Goal: Information Seeking & Learning: Learn about a topic

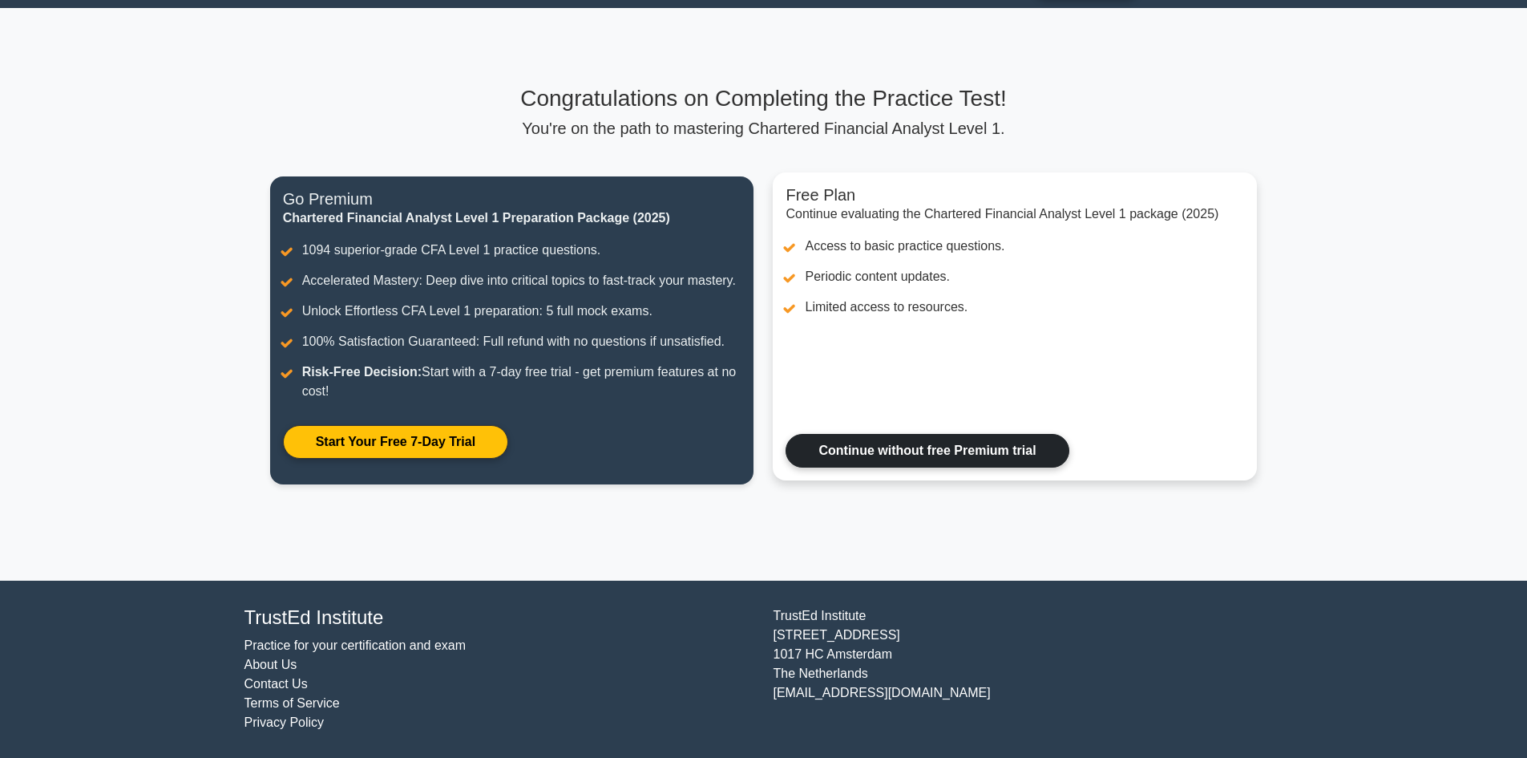
click at [983, 454] on link "Continue without free Premium trial" at bounding box center [927, 451] width 283 height 34
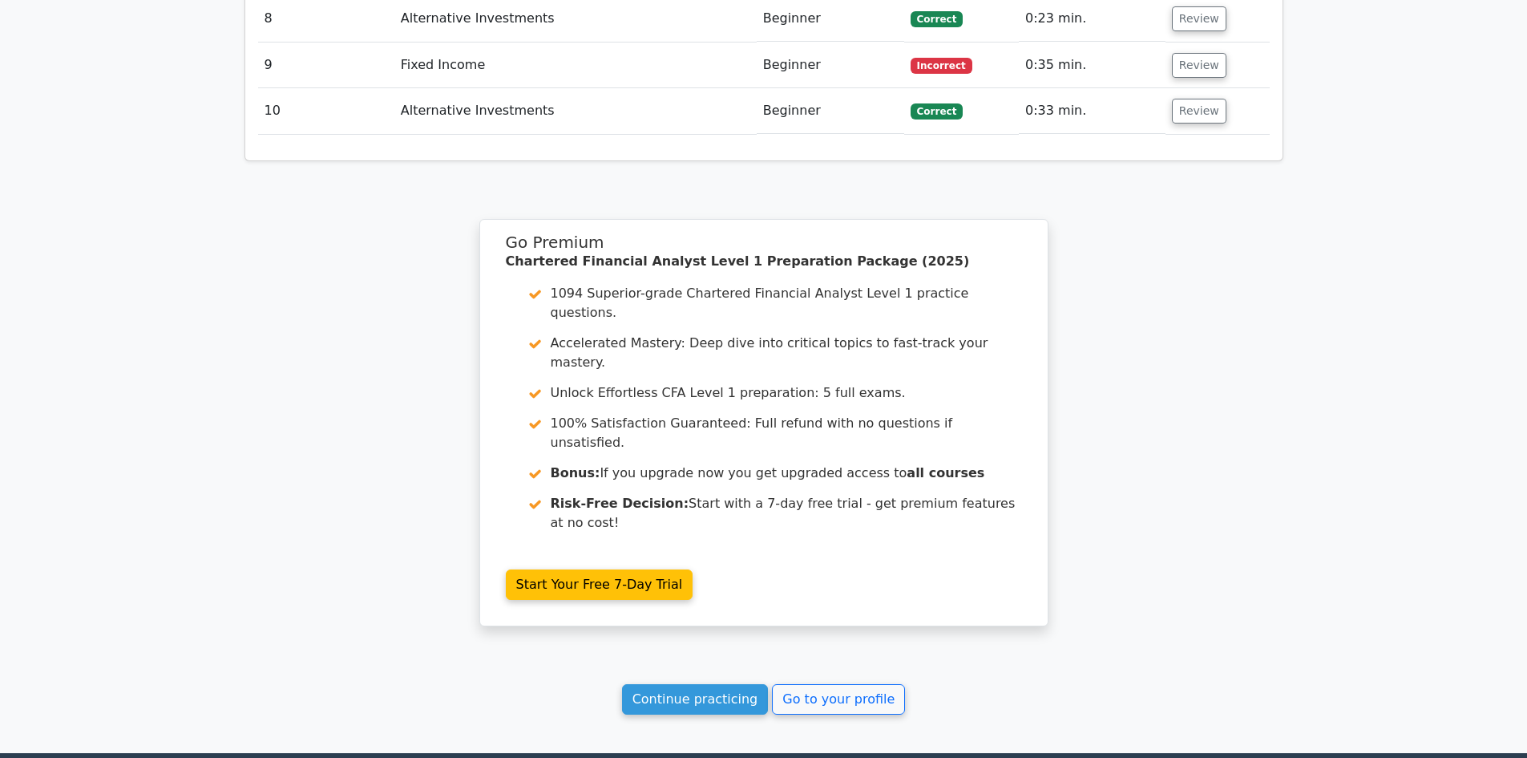
scroll to position [2563, 0]
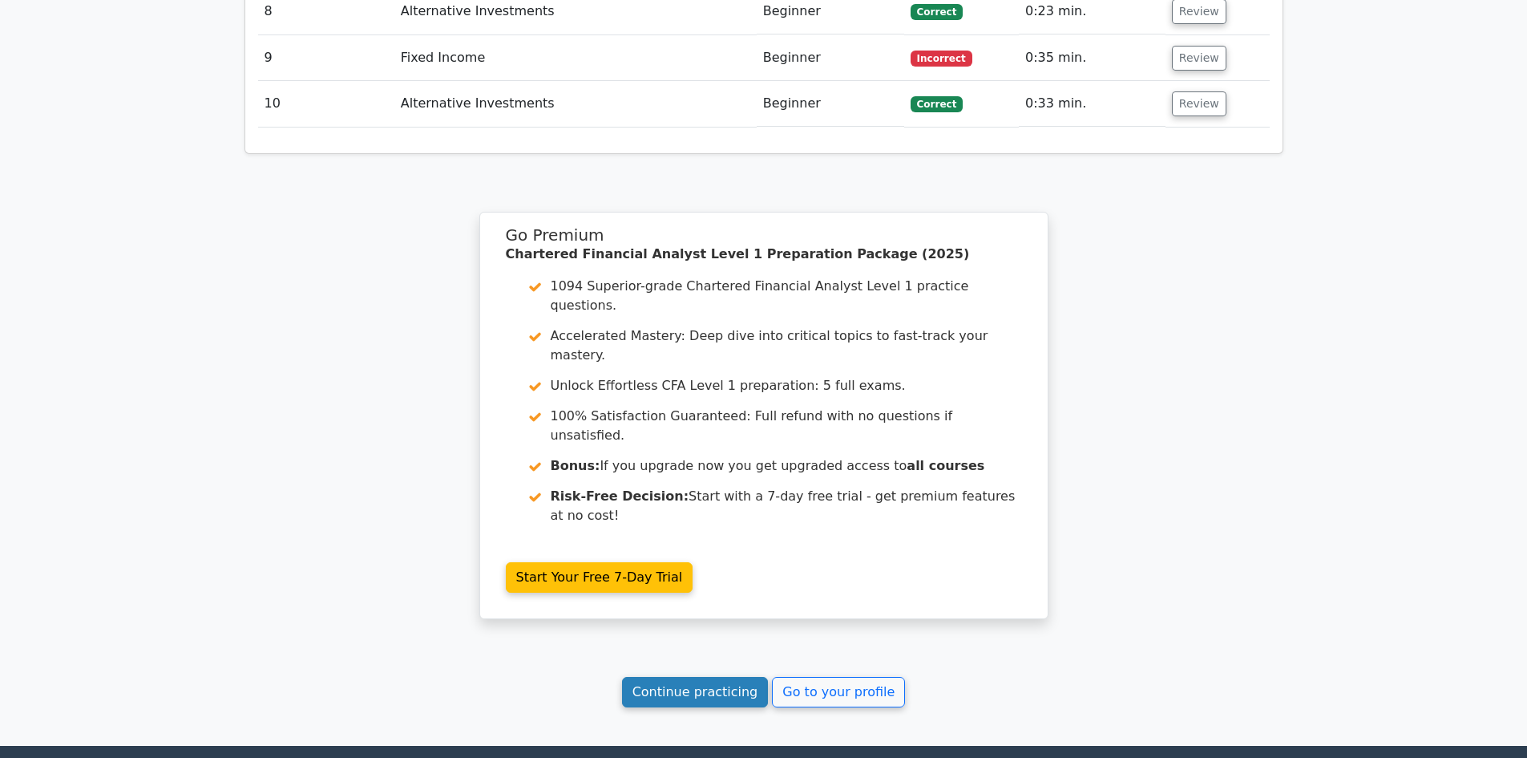
click at [695, 677] on link "Continue practicing" at bounding box center [695, 692] width 147 height 30
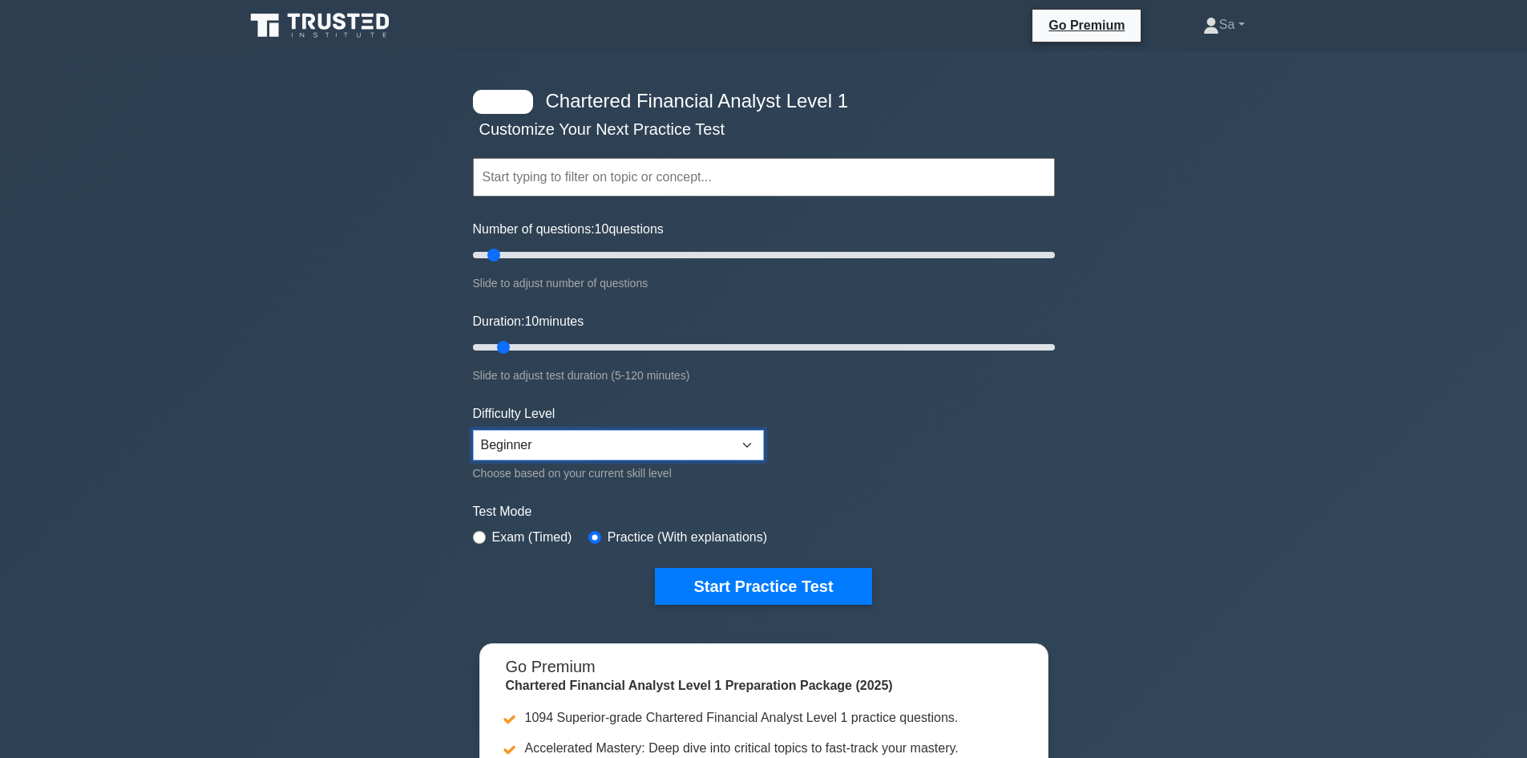
click at [683, 451] on select "Beginner Intermediate Expert" at bounding box center [618, 445] width 291 height 30
click at [473, 430] on select "Beginner Intermediate Expert" at bounding box center [618, 445] width 291 height 30
click at [576, 450] on select "Beginner Intermediate Expert" at bounding box center [618, 445] width 291 height 30
select select "beginner"
click at [473, 430] on select "Beginner Intermediate Expert" at bounding box center [618, 445] width 291 height 30
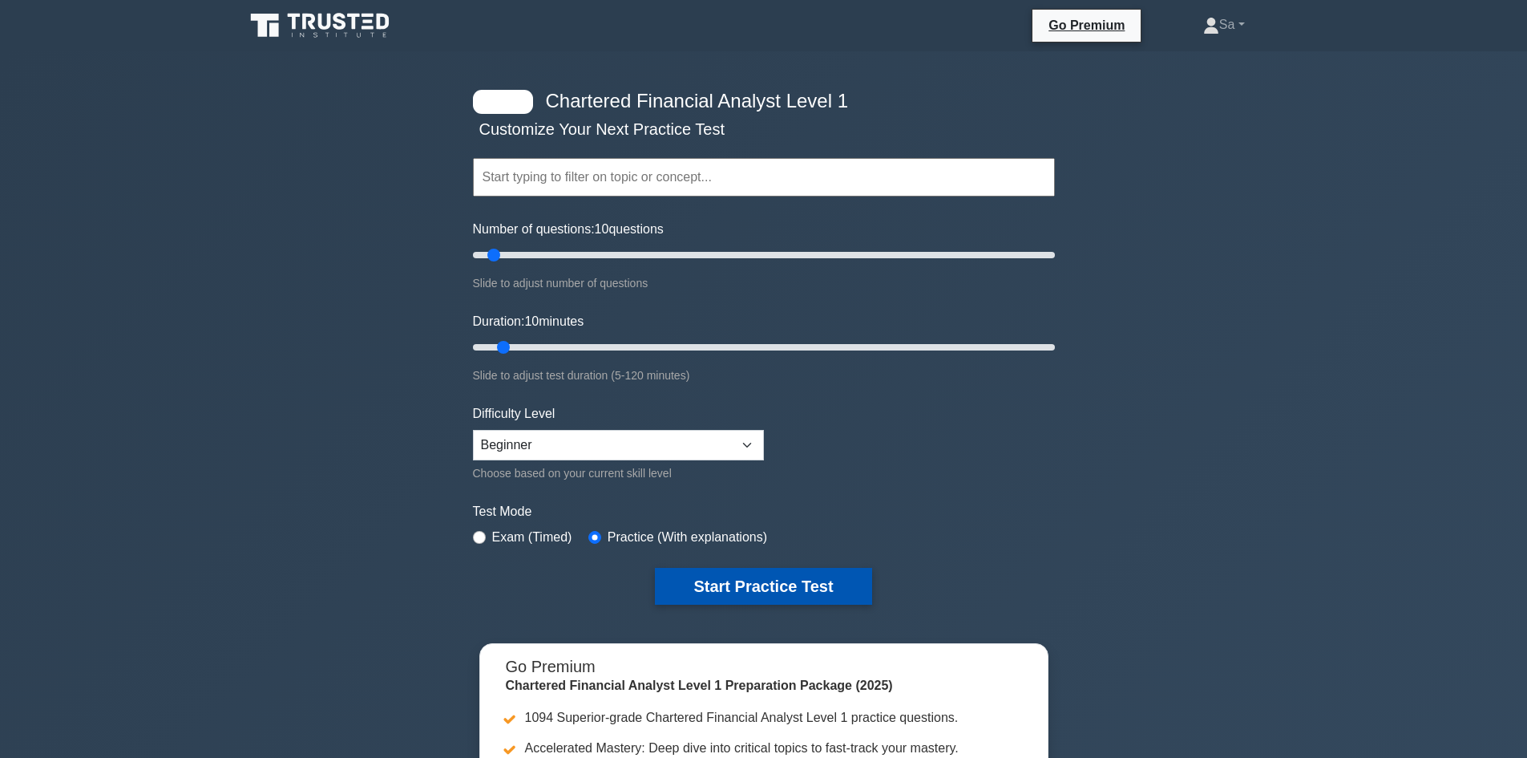
click at [766, 584] on button "Start Practice Test" at bounding box center [763, 586] width 216 height 37
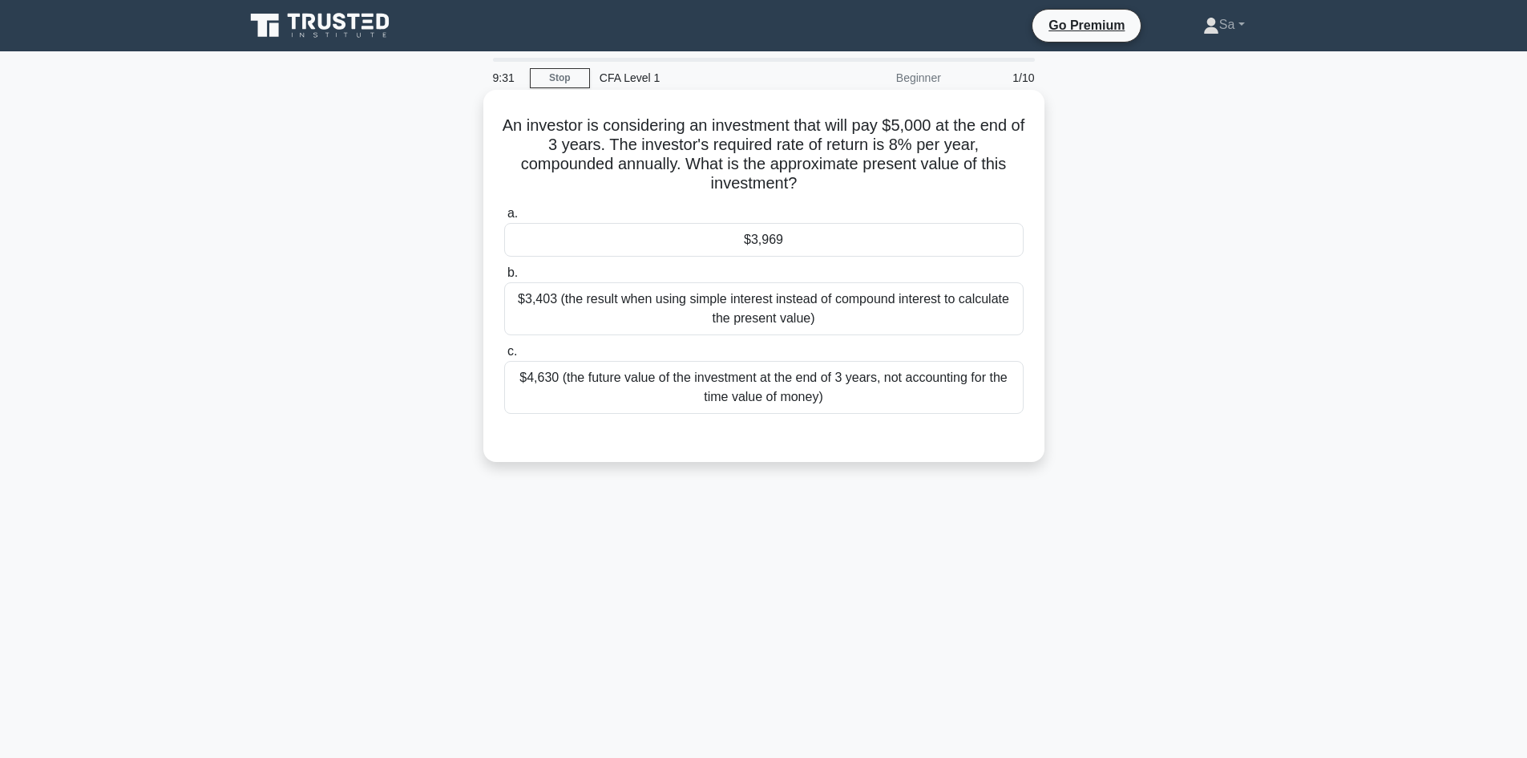
click at [795, 394] on div "$4,630 (the future value of the investment at the end of 3 years, not accountin…" at bounding box center [764, 387] width 520 height 53
click at [504, 357] on input "c. $4,630 (the future value of the investment at the end of 3 years, not accoun…" at bounding box center [504, 351] width 0 height 10
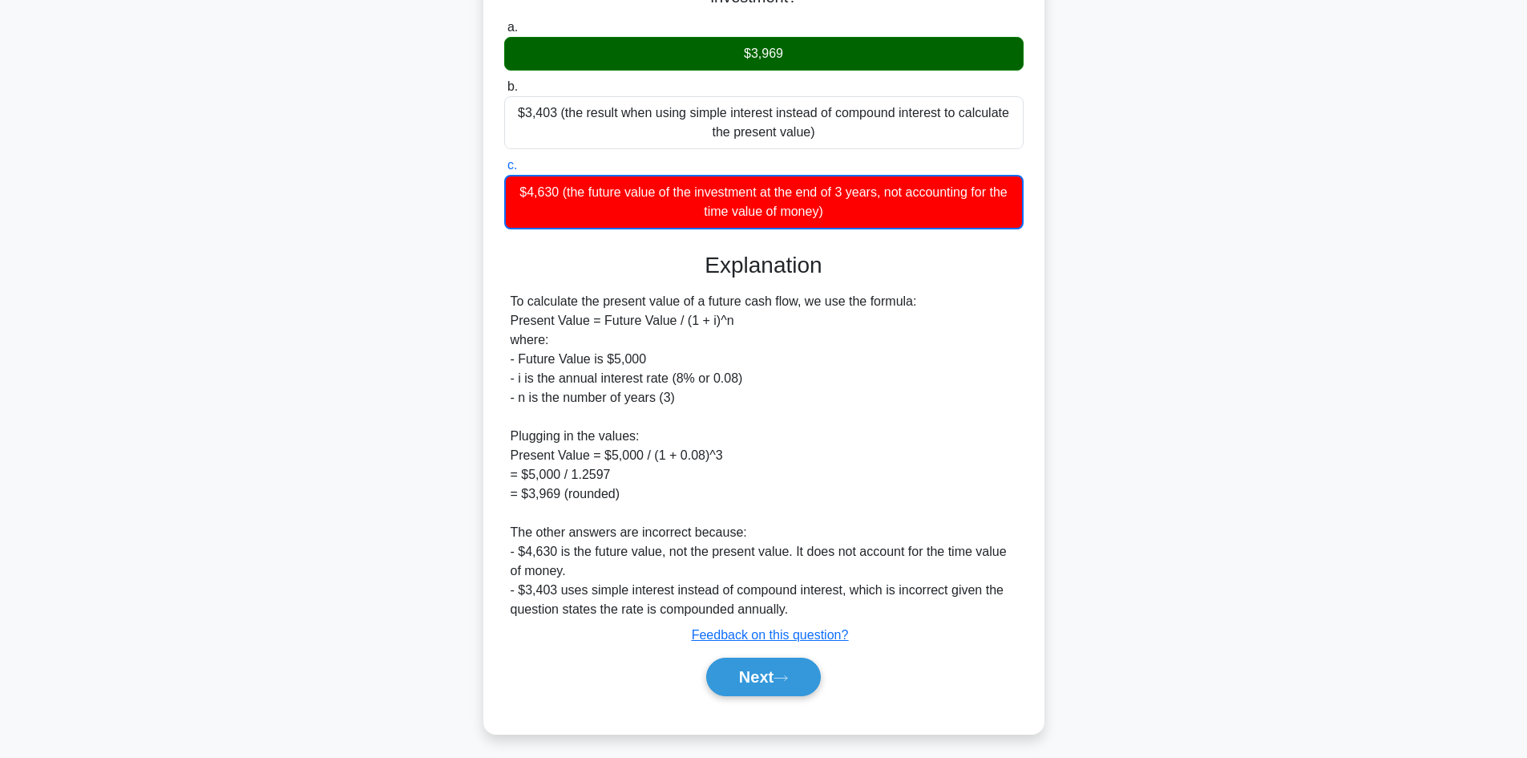
scroll to position [193, 0]
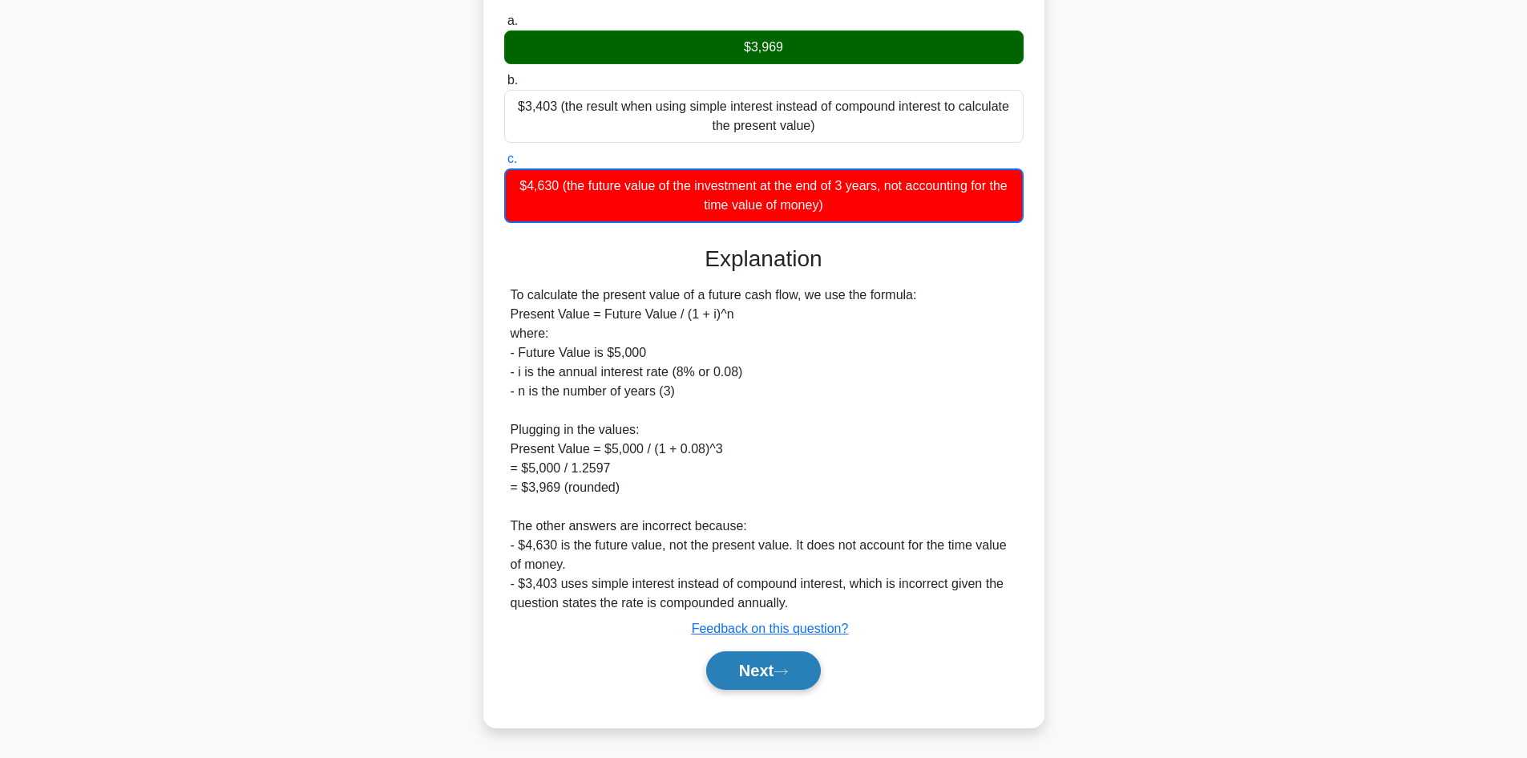
click at [738, 673] on button "Next" at bounding box center [763, 670] width 115 height 38
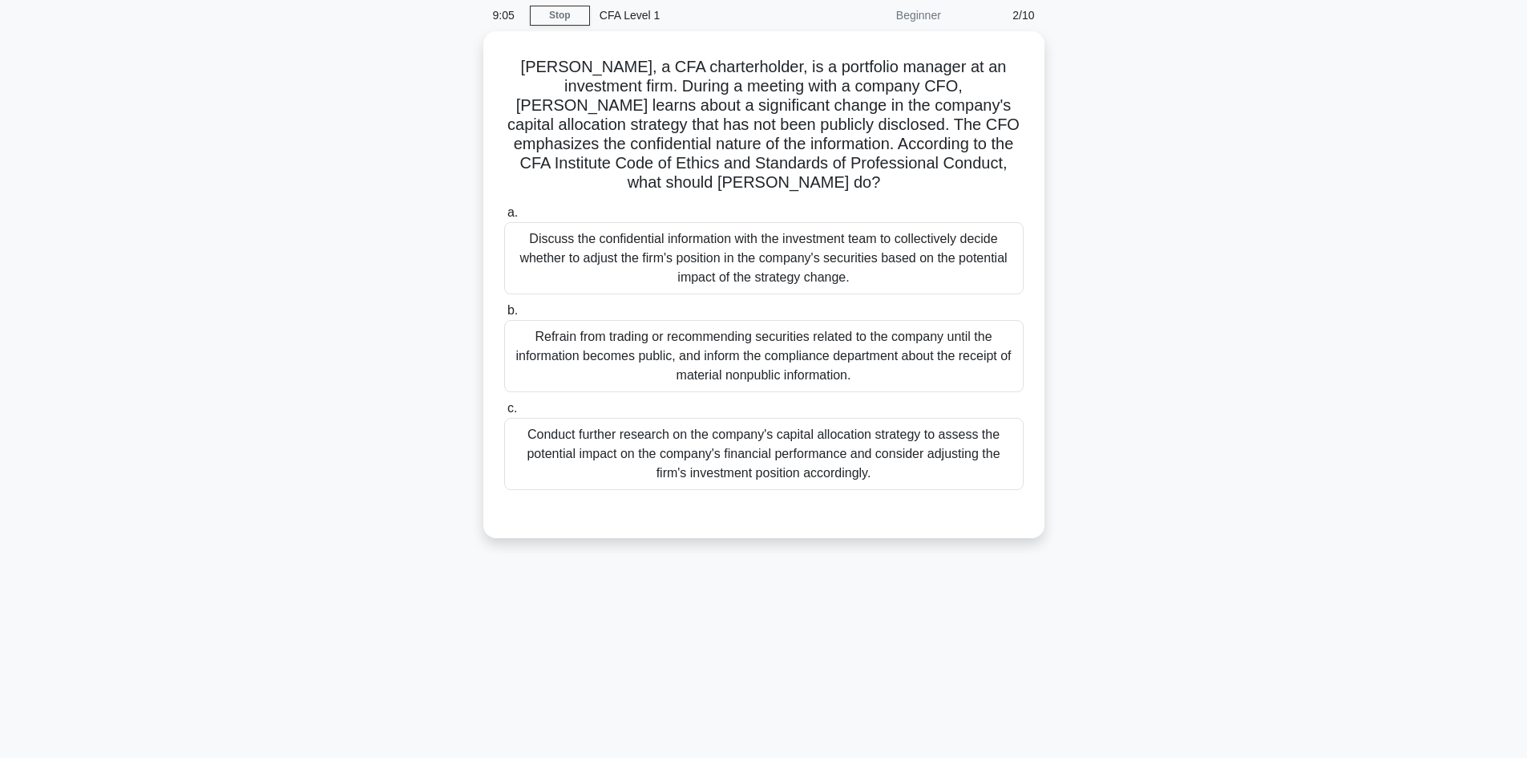
scroll to position [58, 0]
click at [731, 266] on div "Discuss the confidential information with the investment team to collectively d…" at bounding box center [764, 259] width 520 height 72
click at [504, 219] on input "a. Discuss the confidential information with the investment team to collectivel…" at bounding box center [504, 213] width 0 height 10
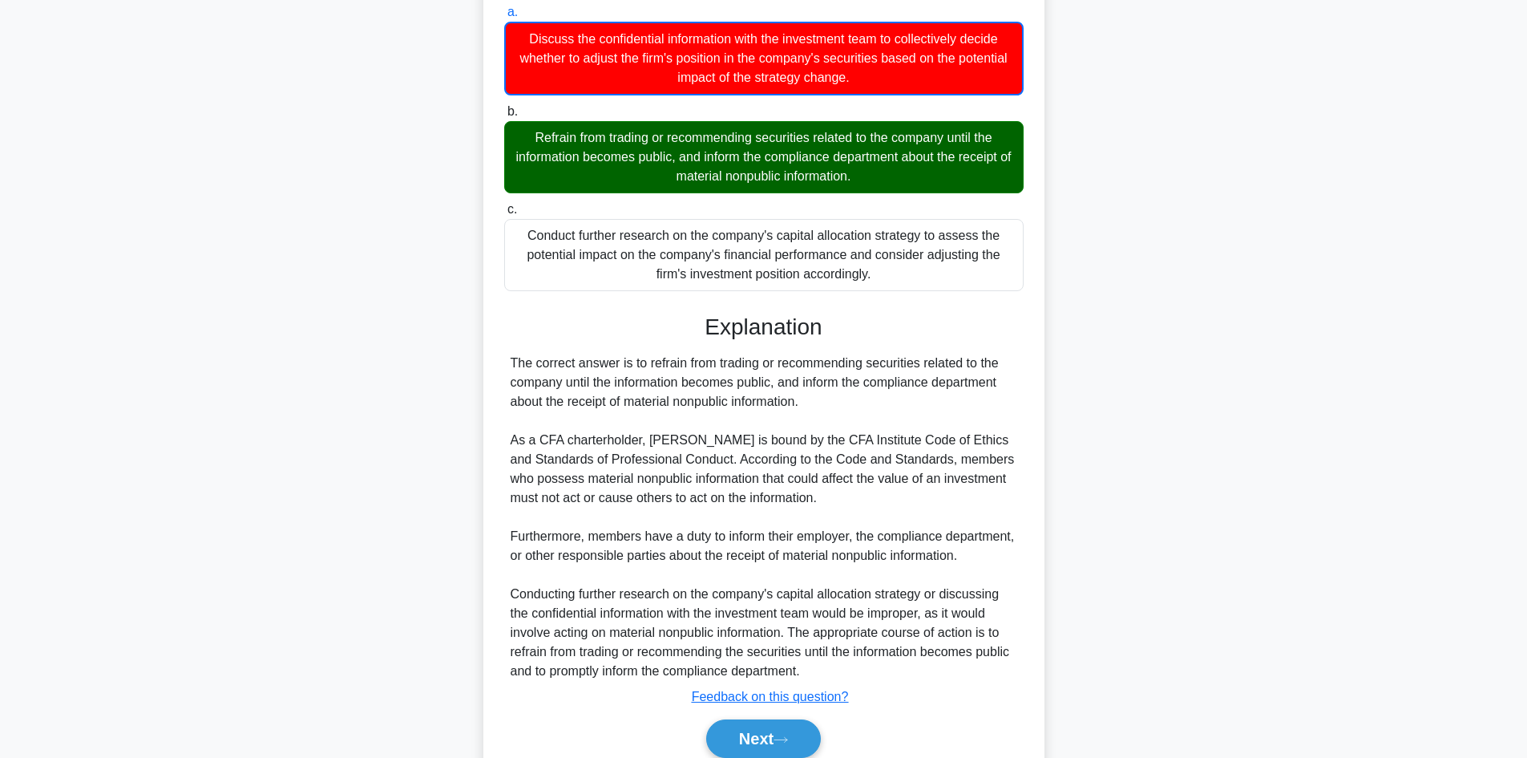
scroll to position [328, 0]
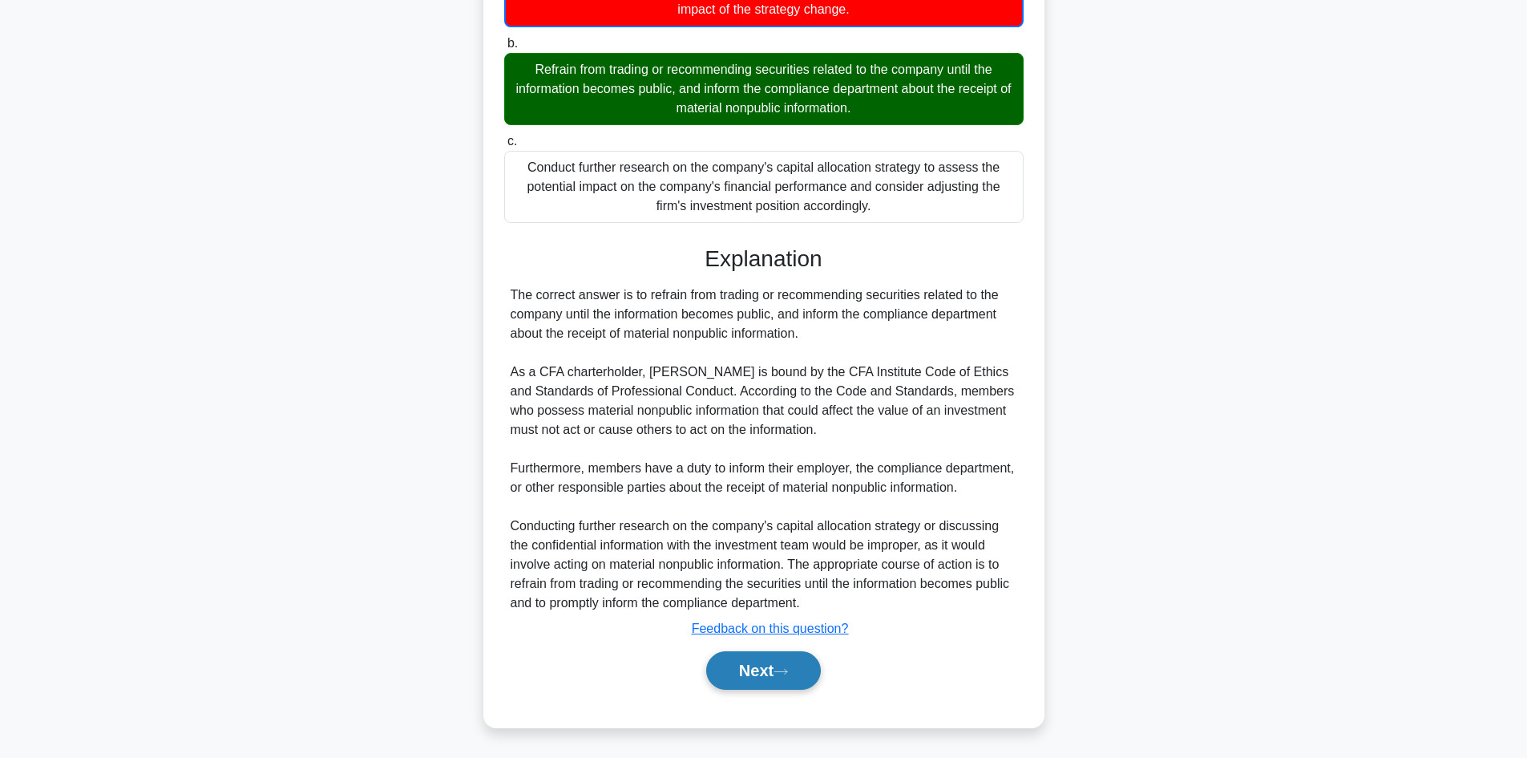
click at [758, 669] on button "Next" at bounding box center [763, 670] width 115 height 38
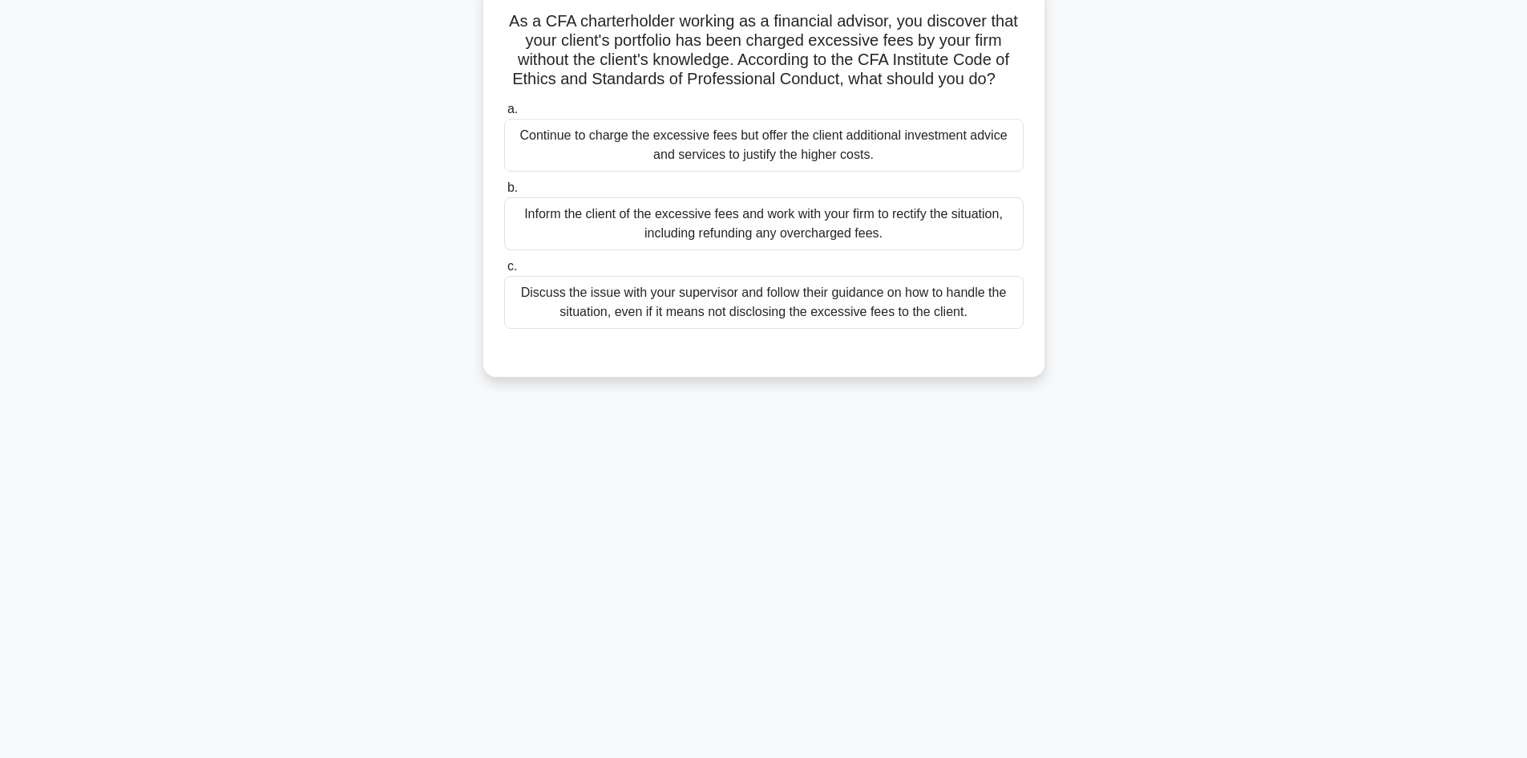
scroll to position [0, 0]
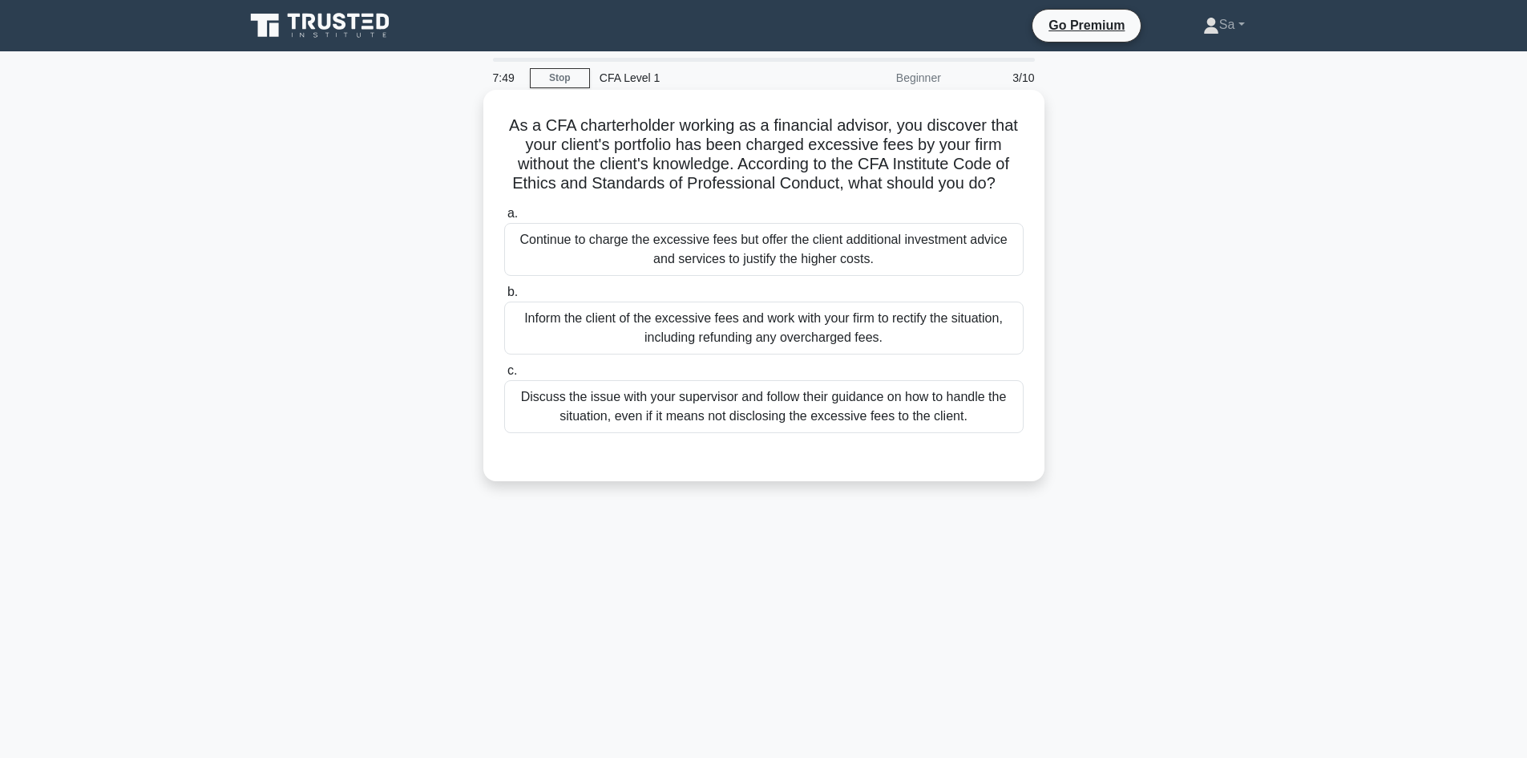
click at [835, 325] on div "Inform the client of the excessive fees and work with your firm to rectify the …" at bounding box center [764, 327] width 520 height 53
click at [504, 297] on input "b. Inform the client of the excessive fees and work with your firm to rectify t…" at bounding box center [504, 292] width 0 height 10
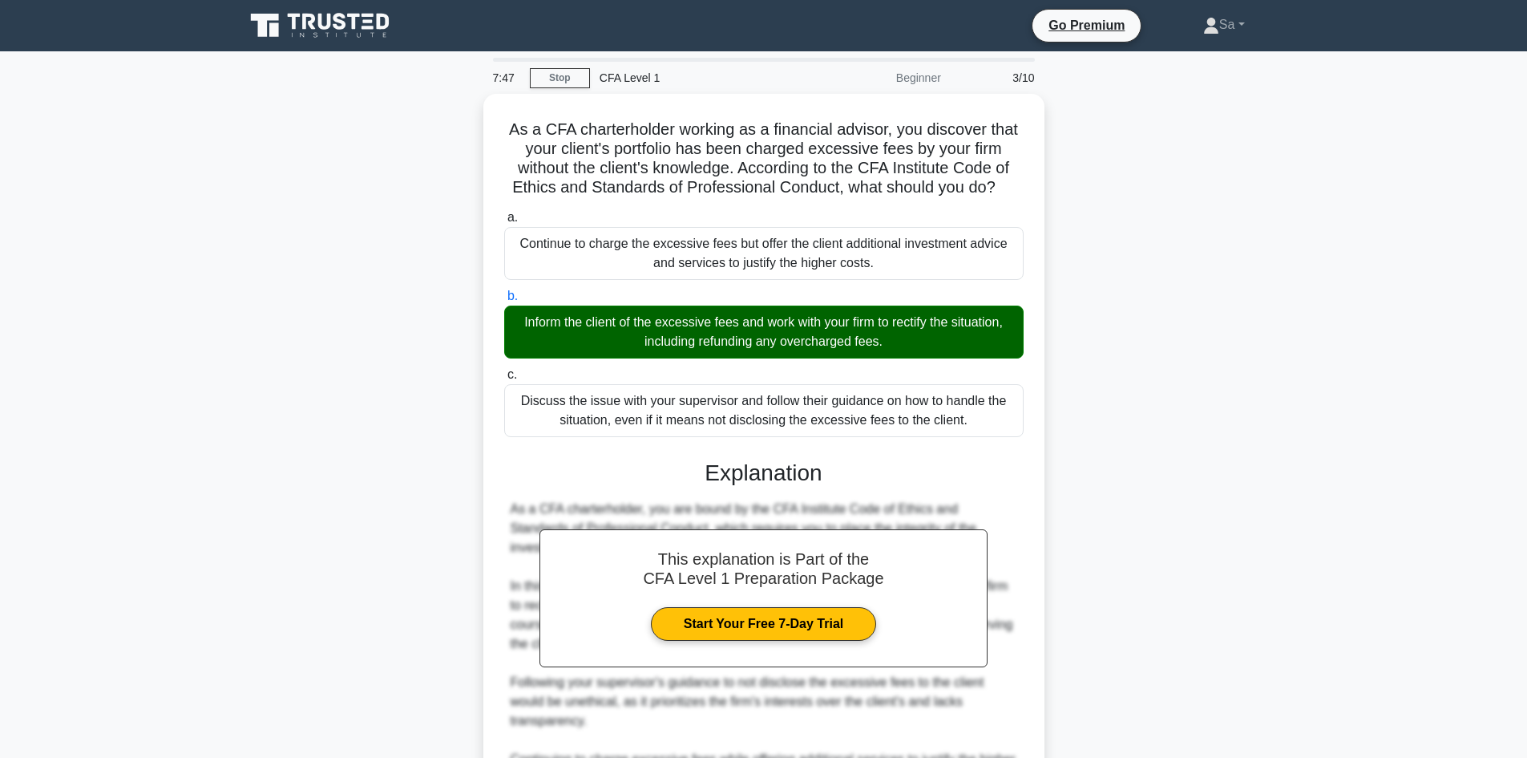
scroll to position [192, 0]
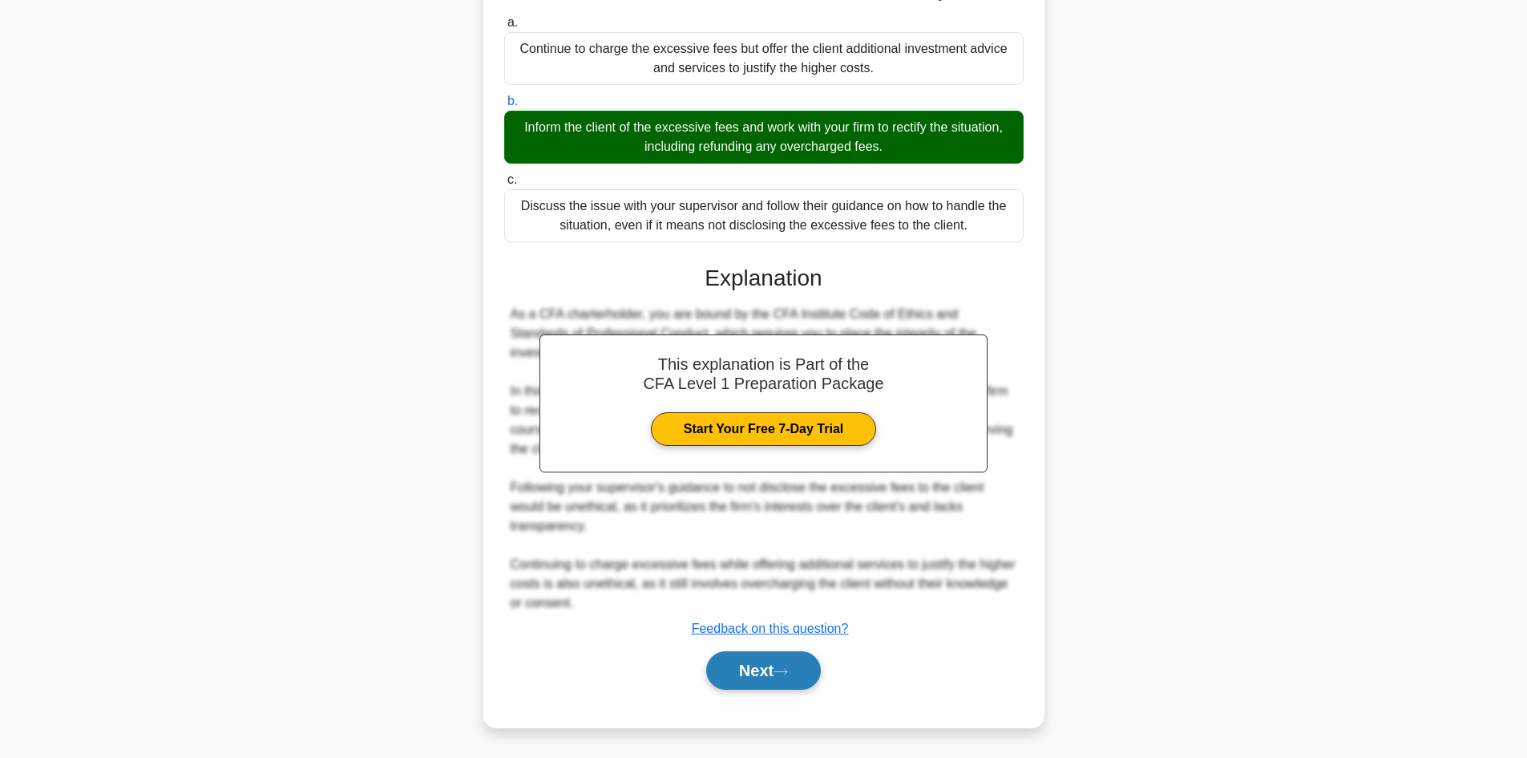
click at [766, 666] on button "Next" at bounding box center [763, 670] width 115 height 38
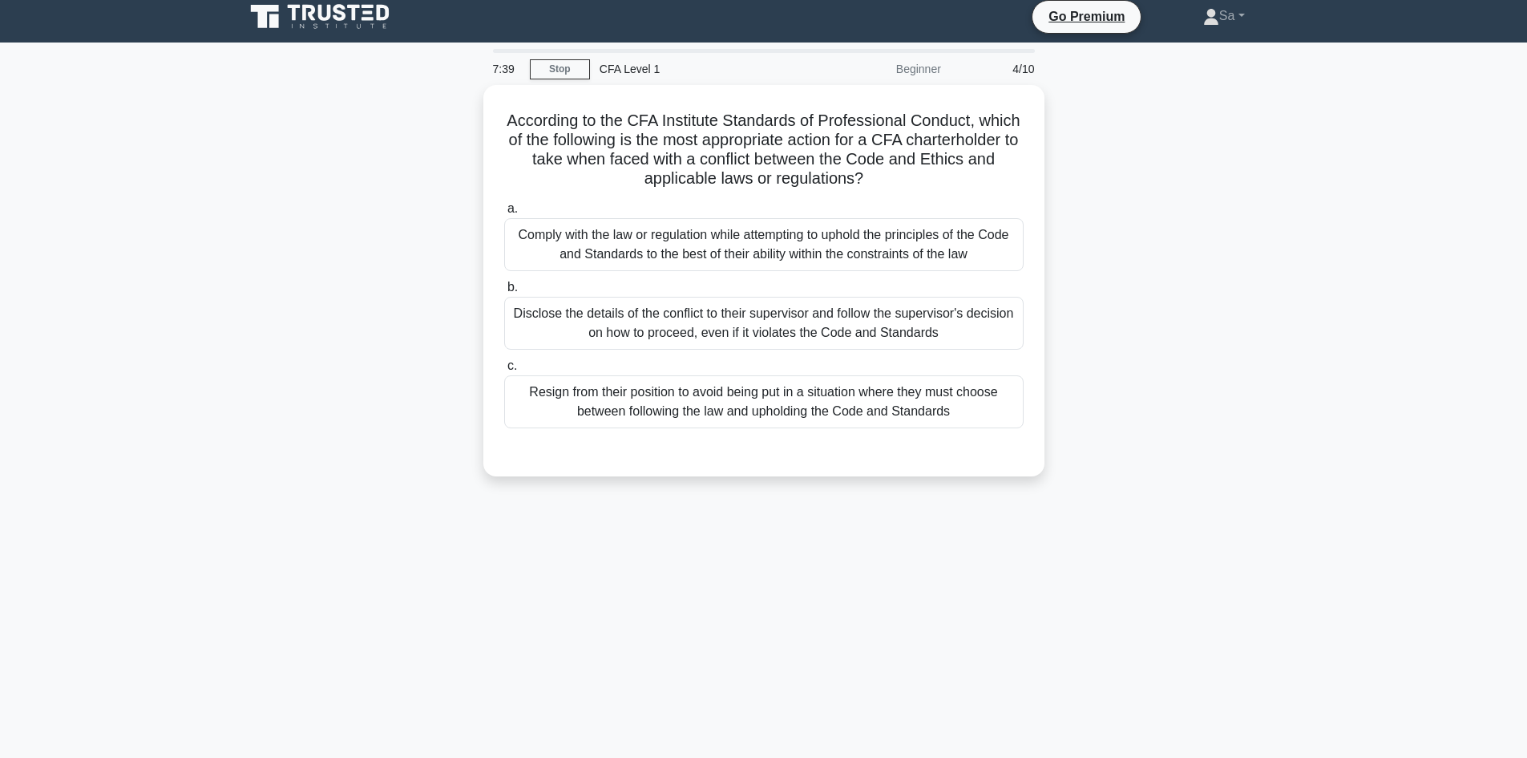
scroll to position [0, 0]
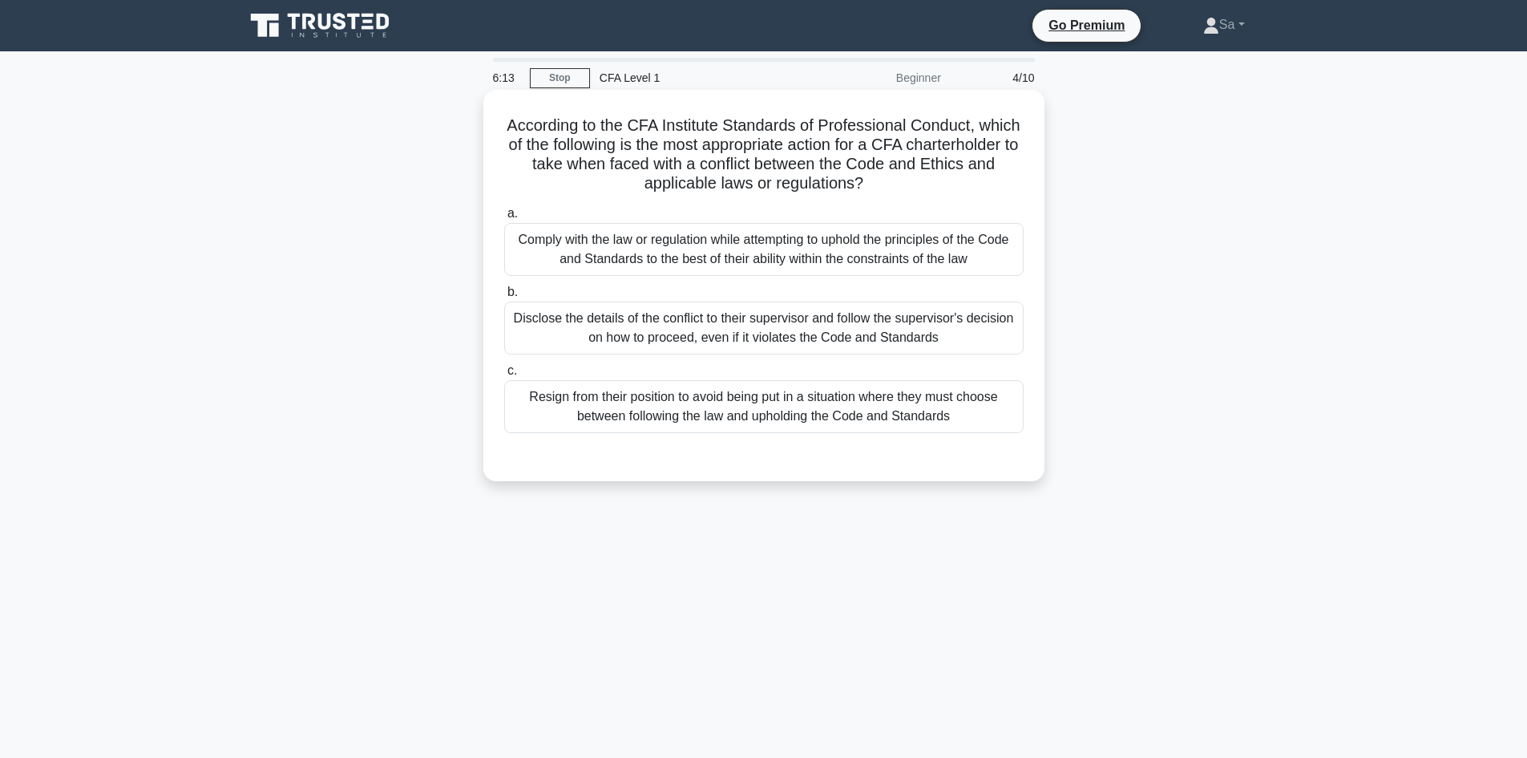
drag, startPoint x: 526, startPoint y: 130, endPoint x: 911, endPoint y: 334, distance: 435.8
click at [938, 334] on div "According to the CFA Institute Standards of Professional Conduct, which of the …" at bounding box center [764, 285] width 548 height 378
click at [897, 334] on div "Disclose the details of the conflict to their supervisor and follow the supervi…" at bounding box center [764, 327] width 520 height 53
click at [504, 297] on input "b. Disclose the details of the conflict to their supervisor and follow the supe…" at bounding box center [504, 292] width 0 height 10
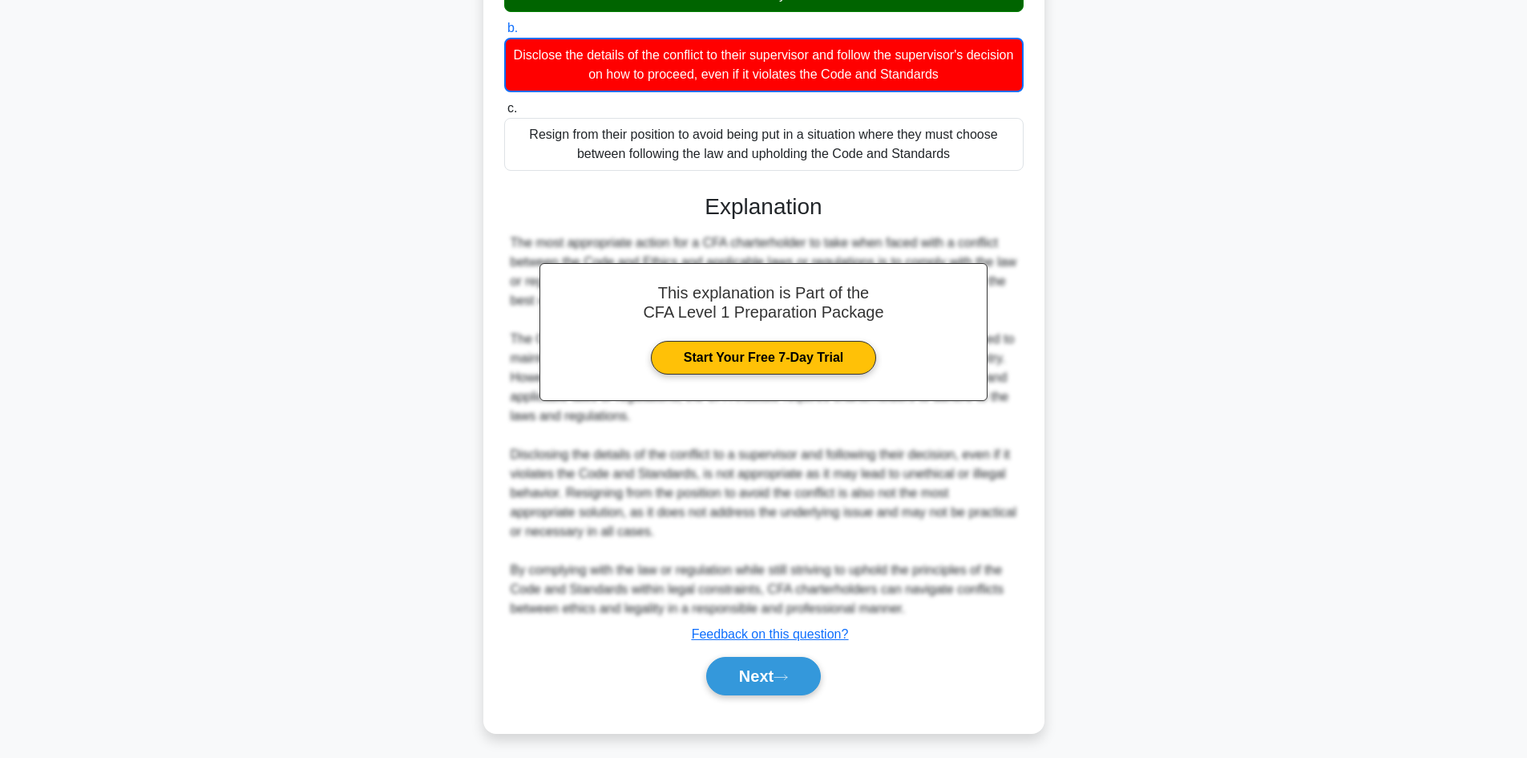
scroll to position [270, 0]
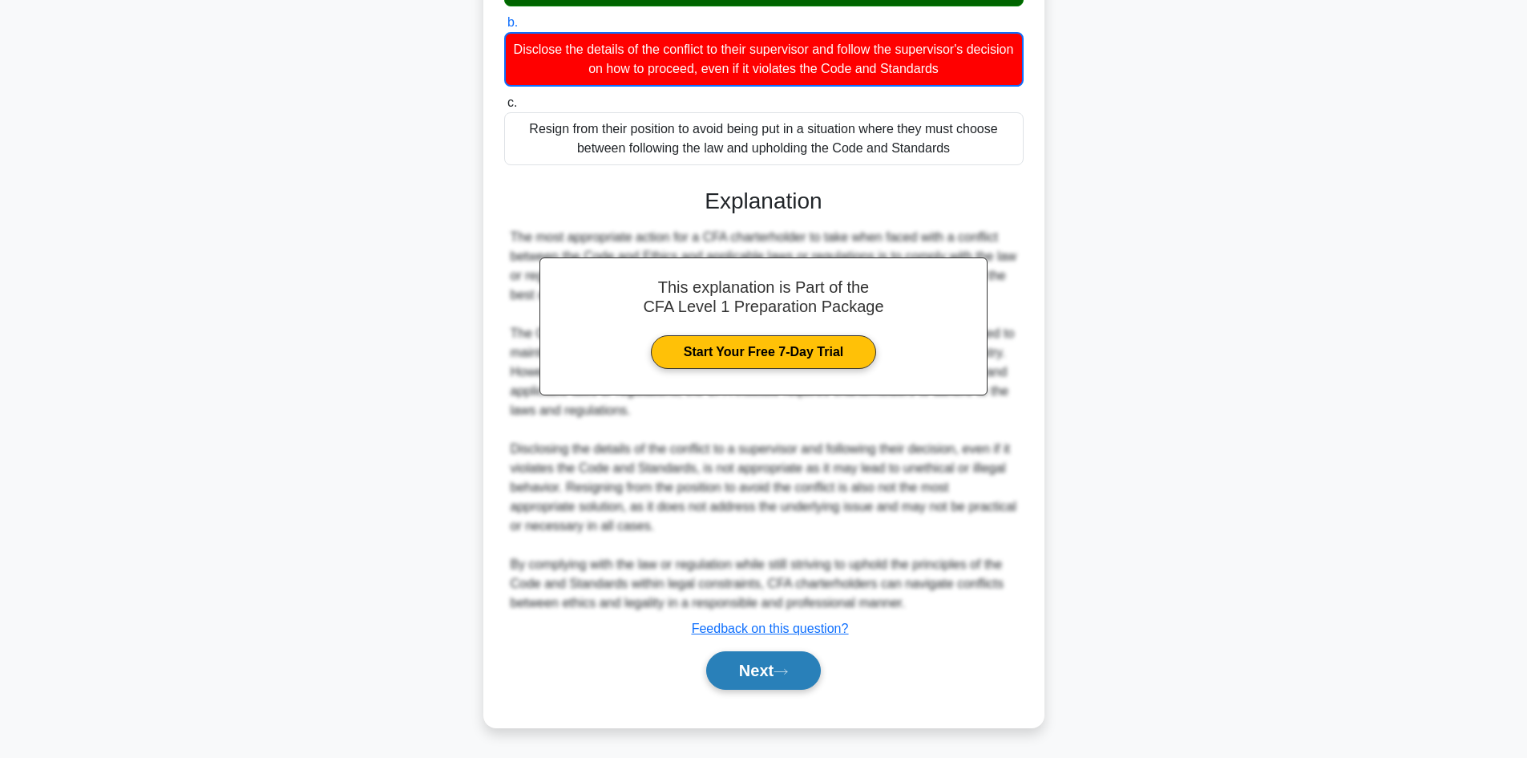
click at [746, 673] on button "Next" at bounding box center [763, 670] width 115 height 38
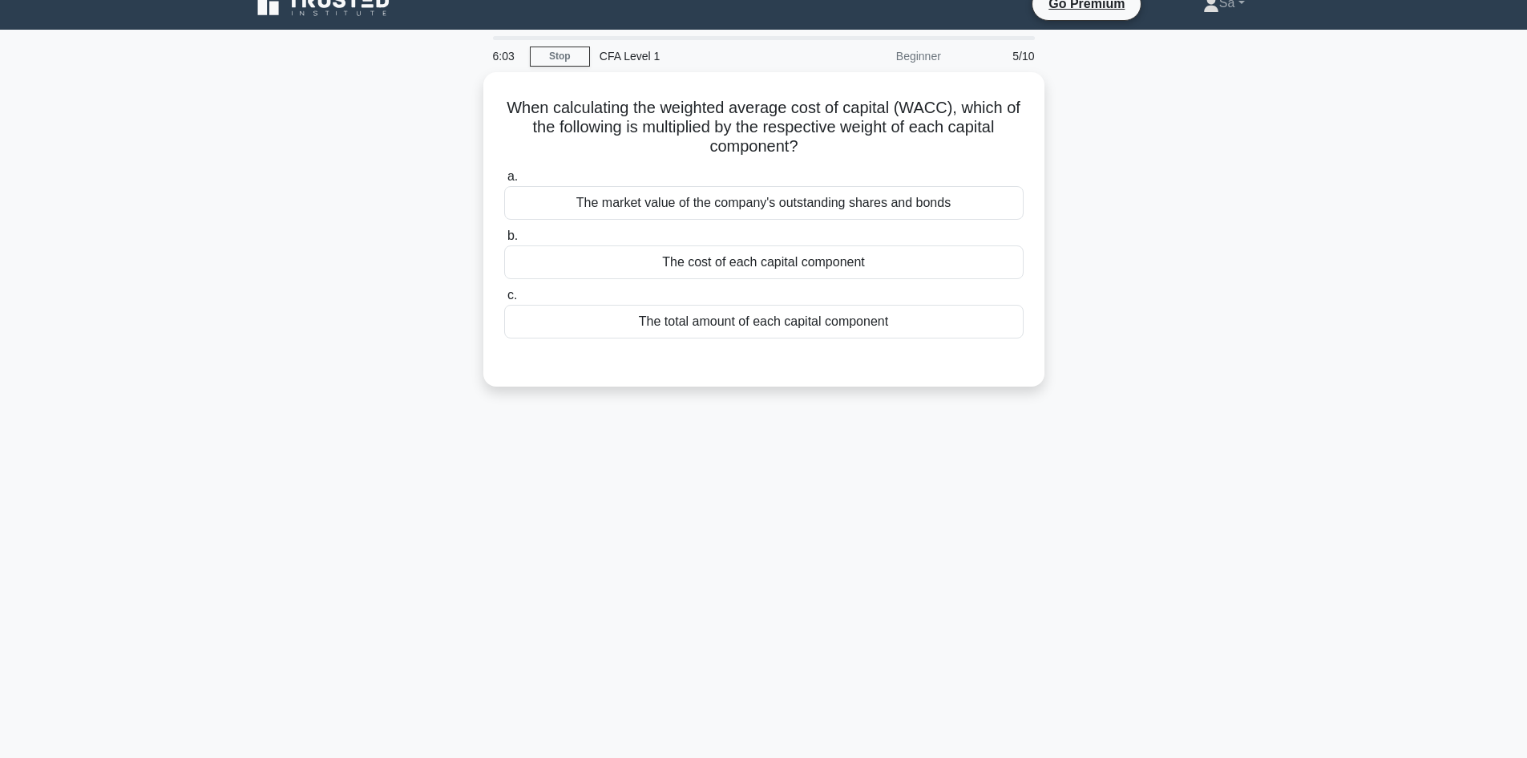
scroll to position [0, 0]
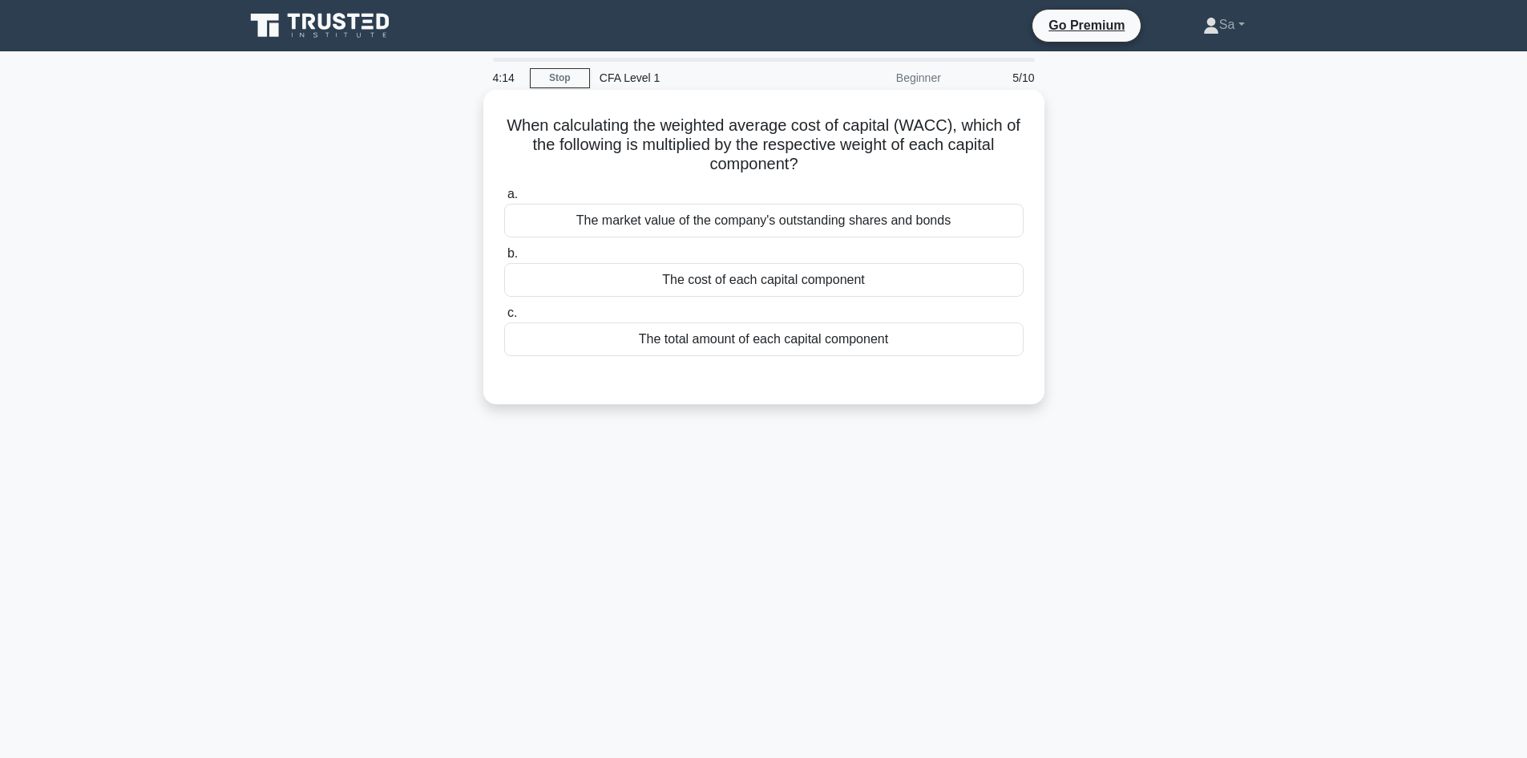
click at [698, 342] on div "The total amount of each capital component" at bounding box center [764, 339] width 520 height 34
click at [504, 318] on input "c. The total amount of each capital component" at bounding box center [504, 313] width 0 height 10
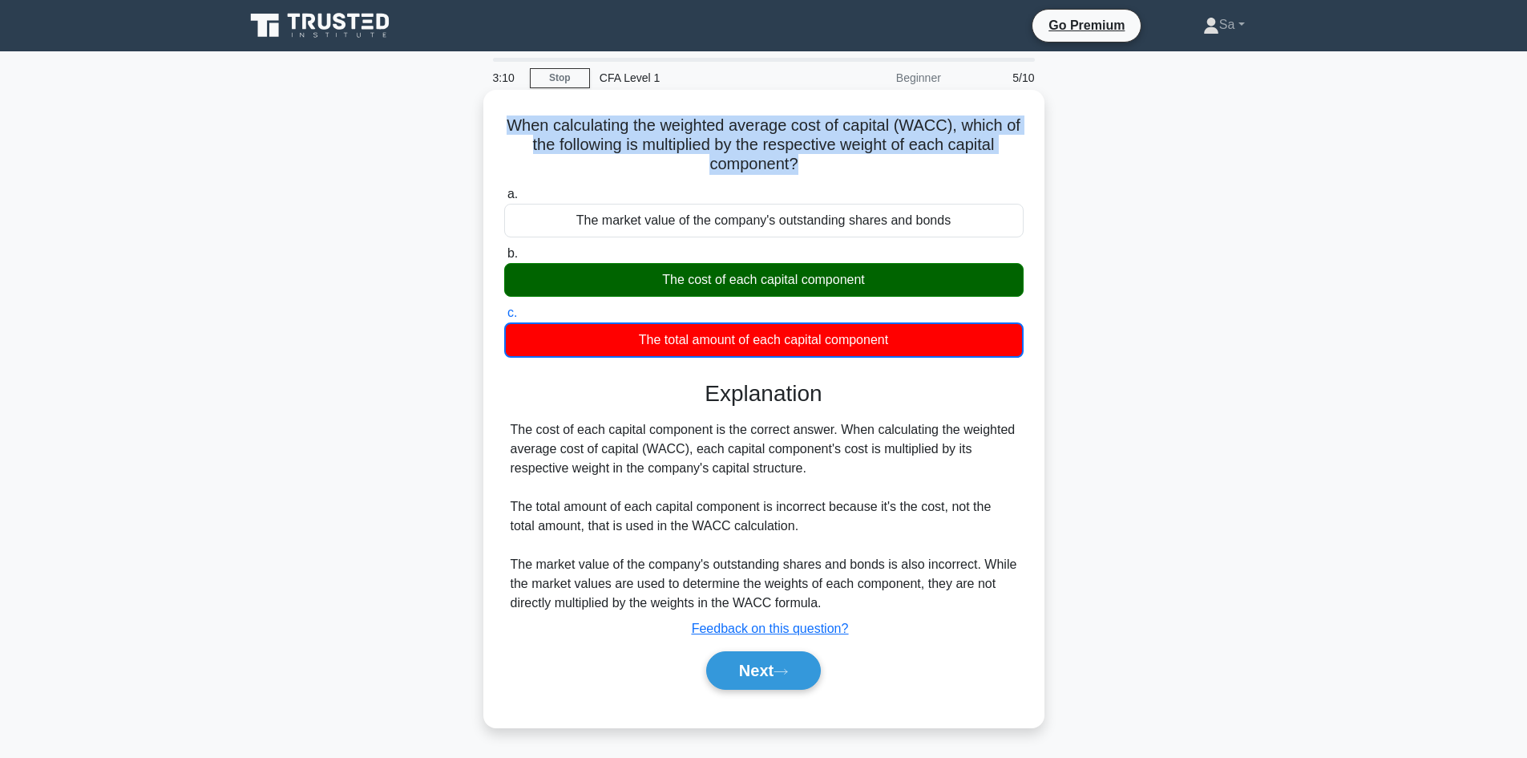
drag, startPoint x: 507, startPoint y: 119, endPoint x: 796, endPoint y: 171, distance: 293.3
click at [796, 171] on h5 "When calculating the weighted average cost of capital (WACC), which of the foll…" at bounding box center [764, 144] width 523 height 59
click at [776, 674] on button "Next" at bounding box center [763, 670] width 115 height 38
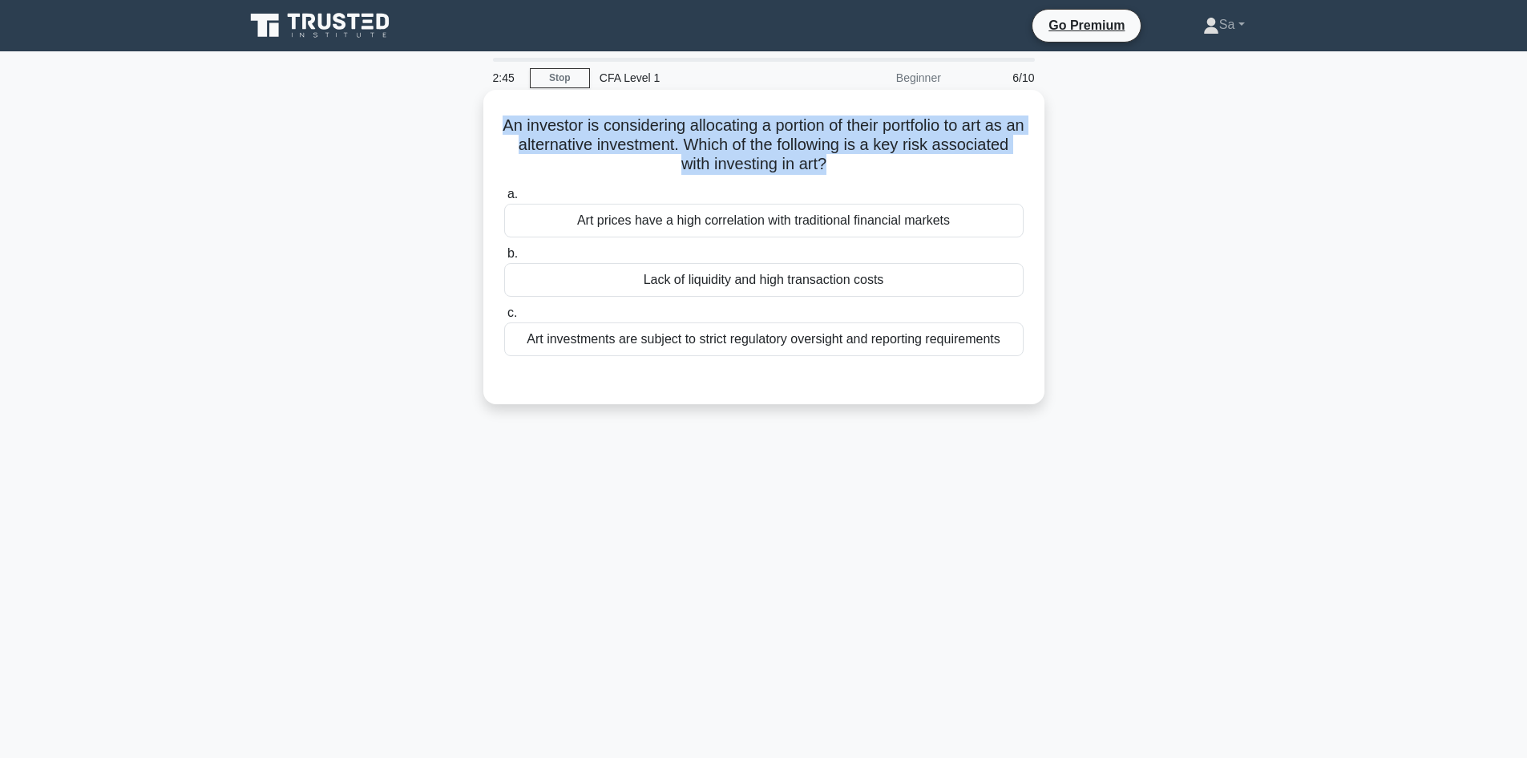
drag, startPoint x: 514, startPoint y: 127, endPoint x: 868, endPoint y: 168, distance: 356.6
click at [868, 168] on h5 "An investor is considering allocating a portion of their portfolio to art as an…" at bounding box center [764, 144] width 523 height 59
copy h5 "An investor is considering allocating a portion of their portfolio to art as an…"
click at [647, 151] on h5 "An investor is considering allocating a portion of their portfolio to art as an…" at bounding box center [764, 144] width 523 height 59
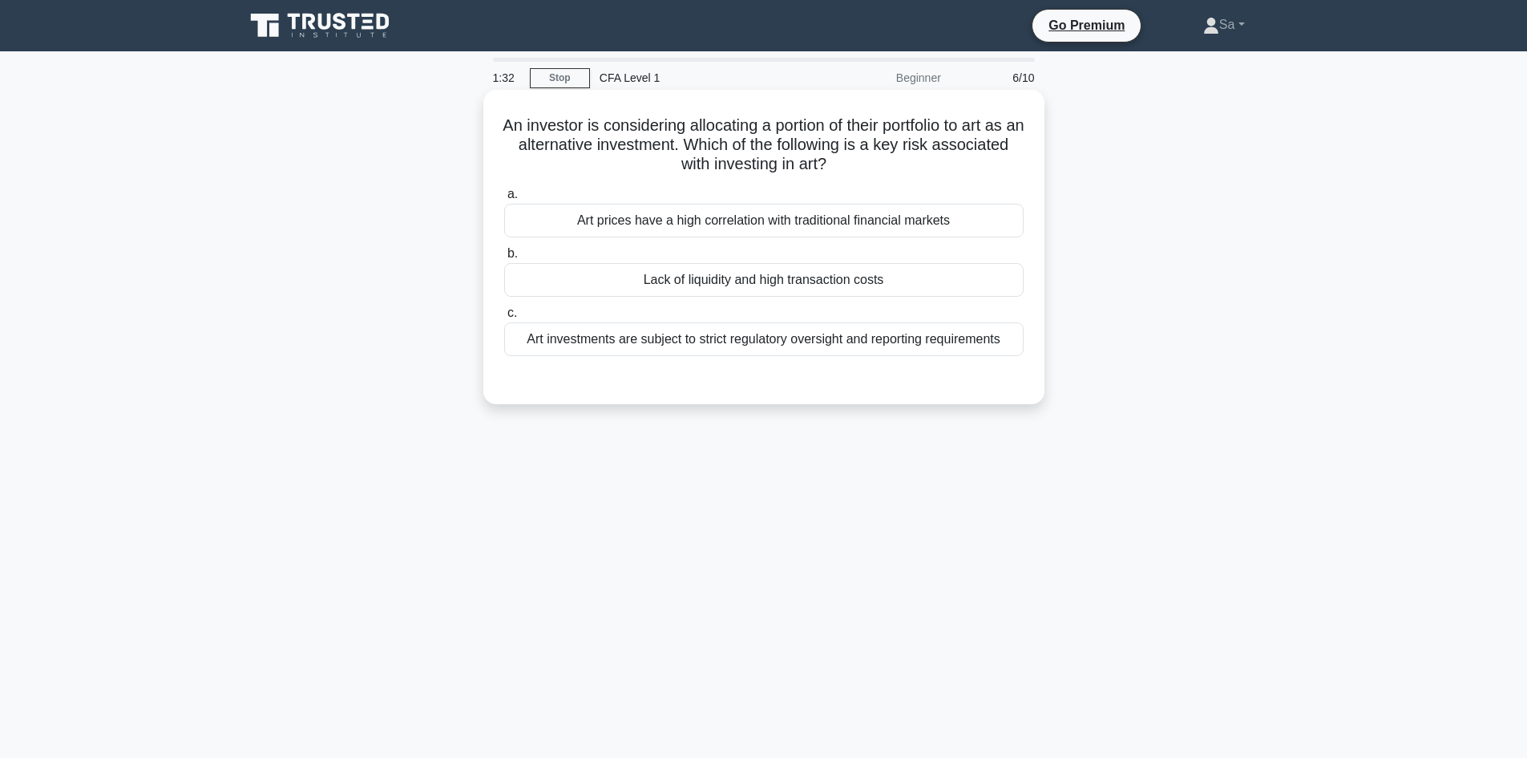
drag, startPoint x: 512, startPoint y: 127, endPoint x: 880, endPoint y: 176, distance: 371.3
click at [880, 176] on div "An investor is considering allocating a portion of their portfolio to art as an…" at bounding box center [764, 246] width 548 height 301
copy h5 "An investor is considering allocating a portion of their portfolio to art as an…"
click at [860, 345] on div "Art investments are subject to strict regulatory oversight and reporting requir…" at bounding box center [764, 339] width 520 height 34
click at [504, 318] on input "c. Art investments are subject to strict regulatory oversight and reporting req…" at bounding box center [504, 313] width 0 height 10
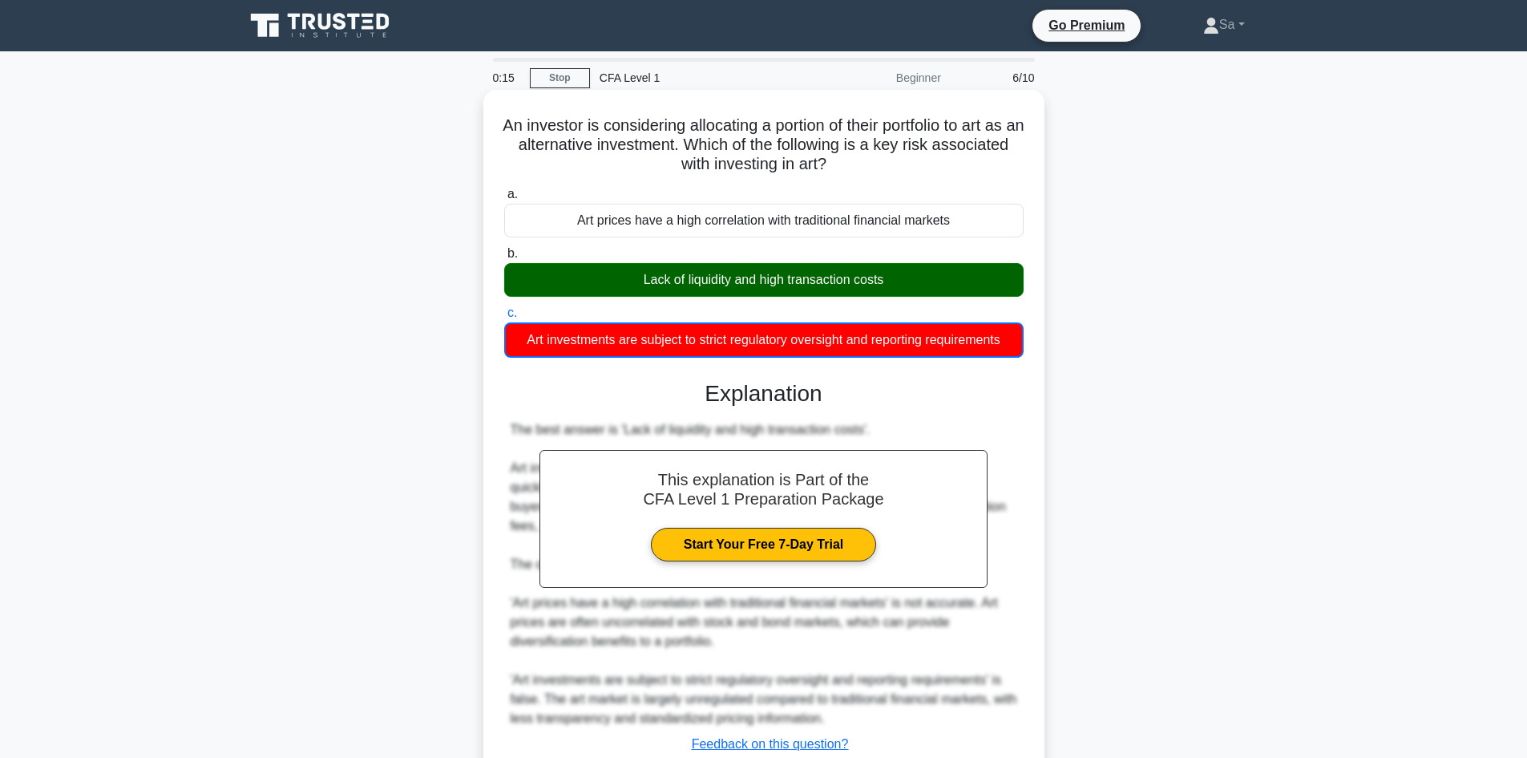
drag, startPoint x: 512, startPoint y: 123, endPoint x: 1010, endPoint y: 347, distance: 545.8
click at [1010, 347] on div "An investor is considering allocating a portion of their portfolio to art as an…" at bounding box center [764, 466] width 548 height 740
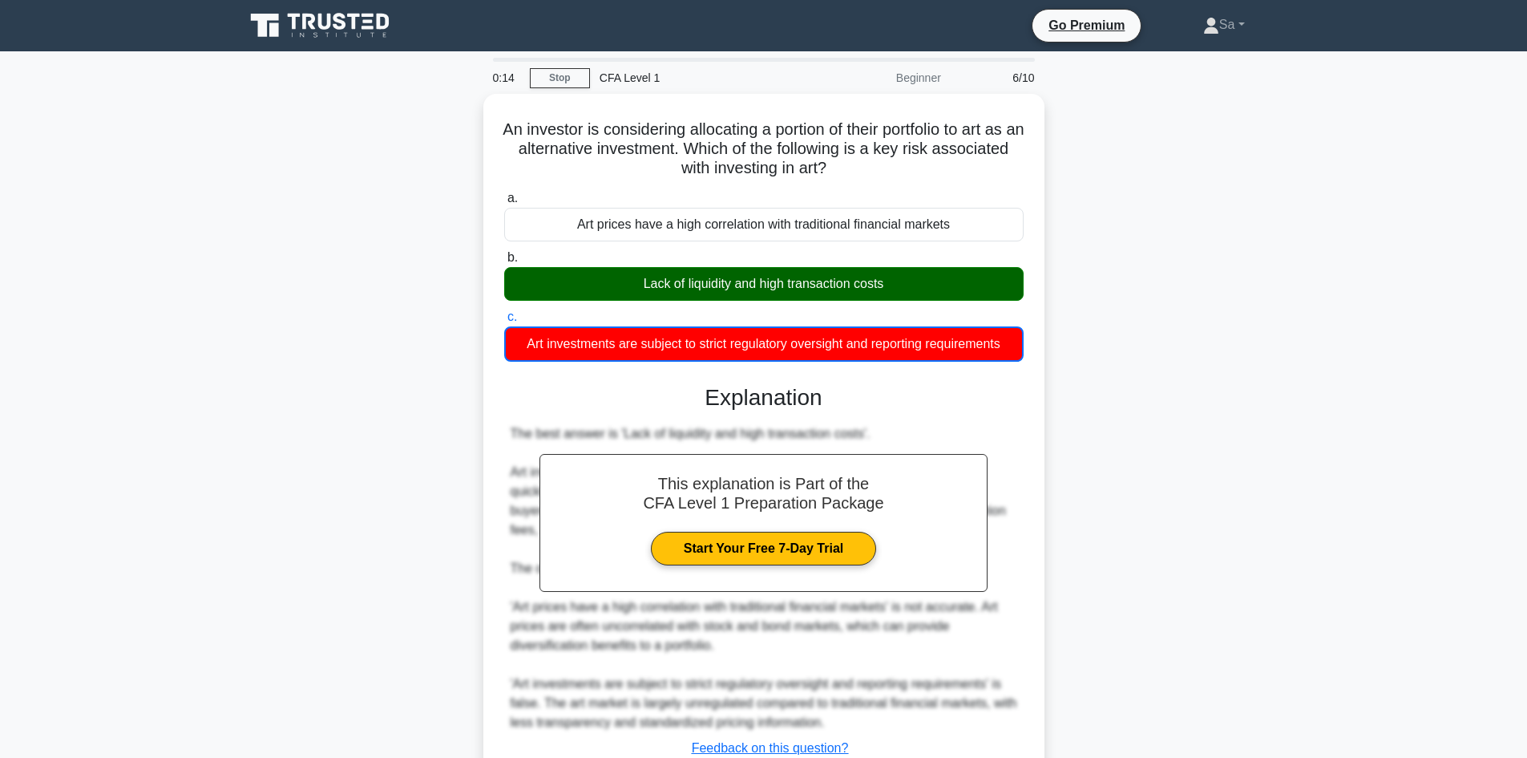
copy div "An investor is considering allocating a portion of their portfolio to art as an…"
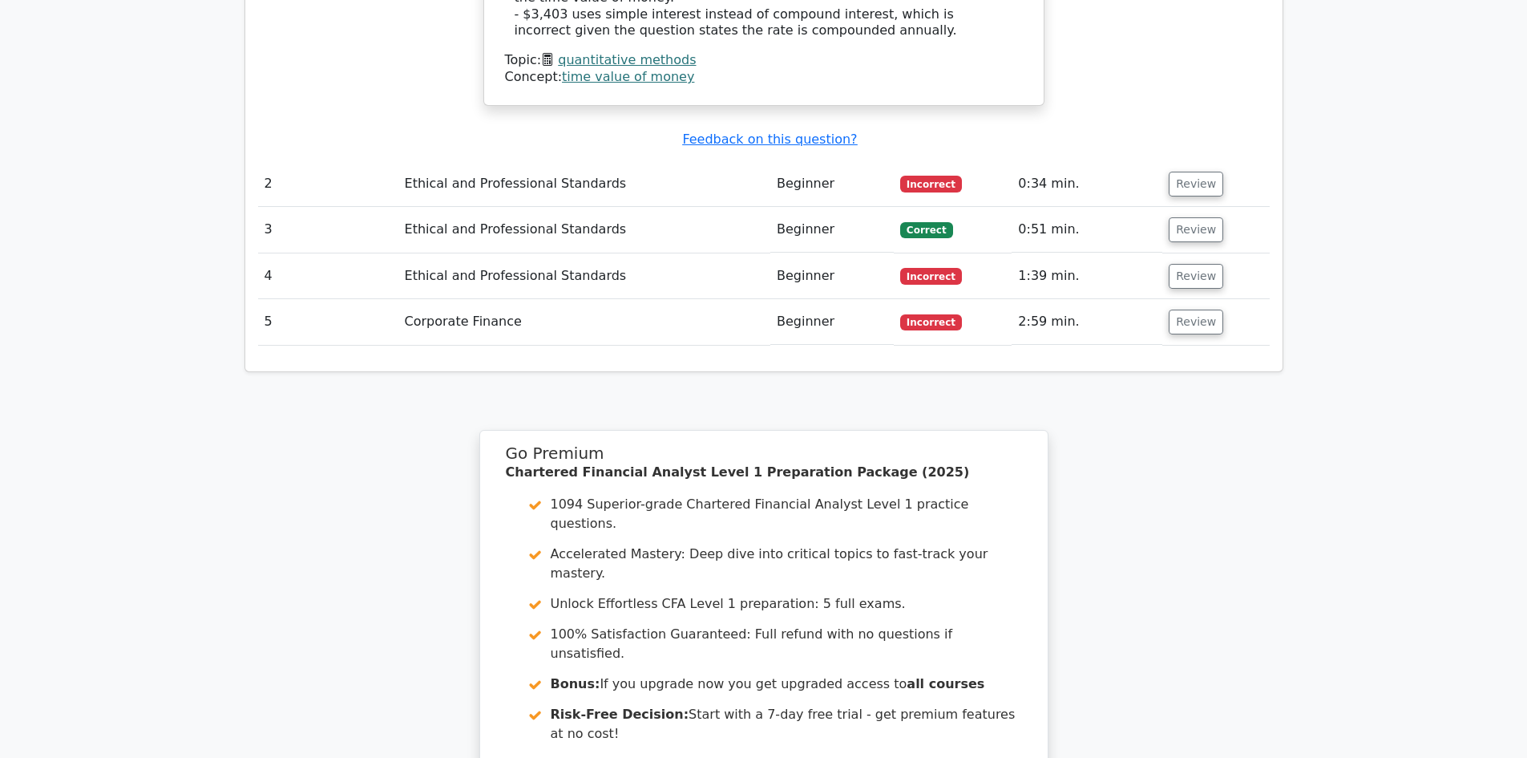
scroll to position [2158, 0]
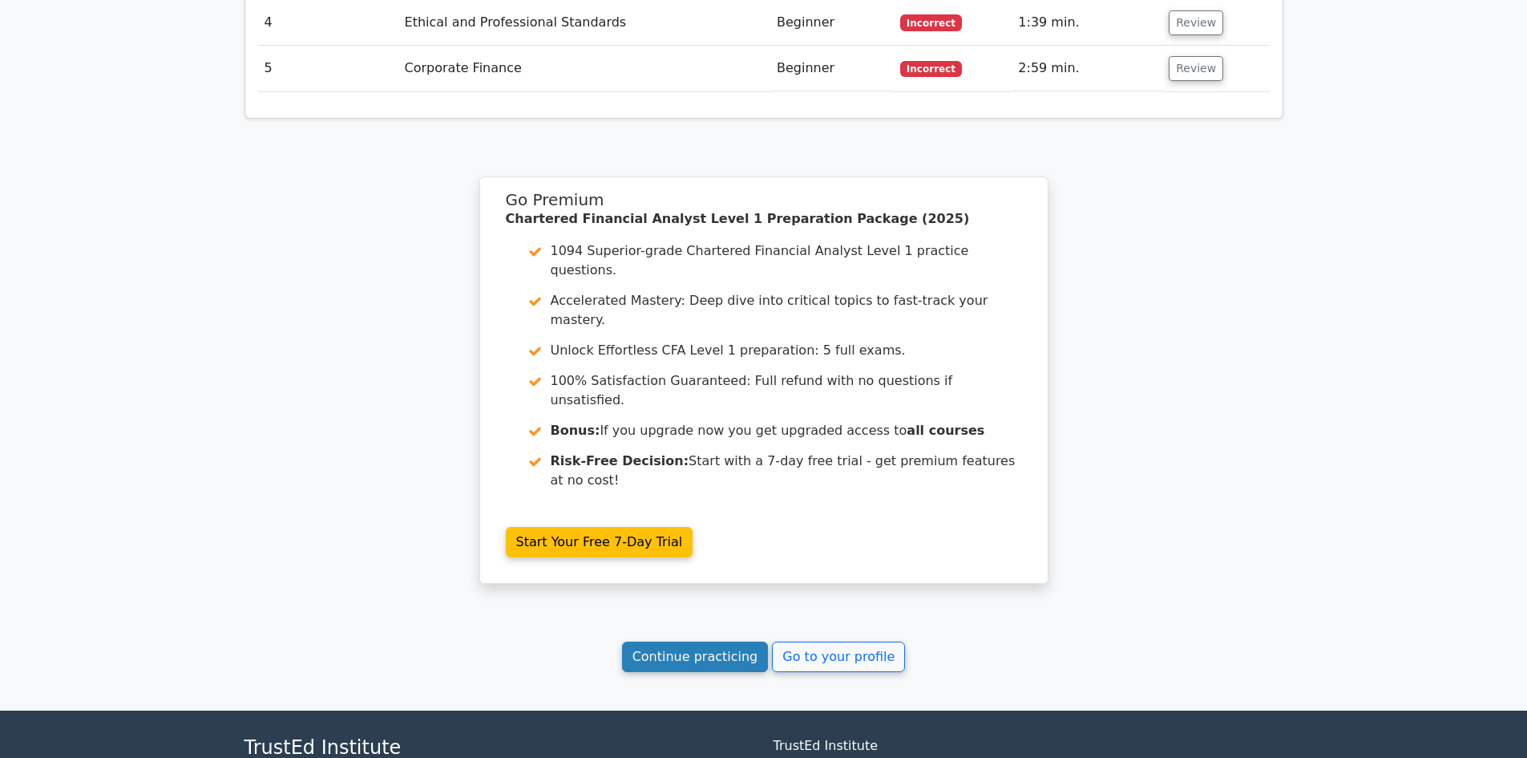
click at [686, 641] on link "Continue practicing" at bounding box center [695, 656] width 147 height 30
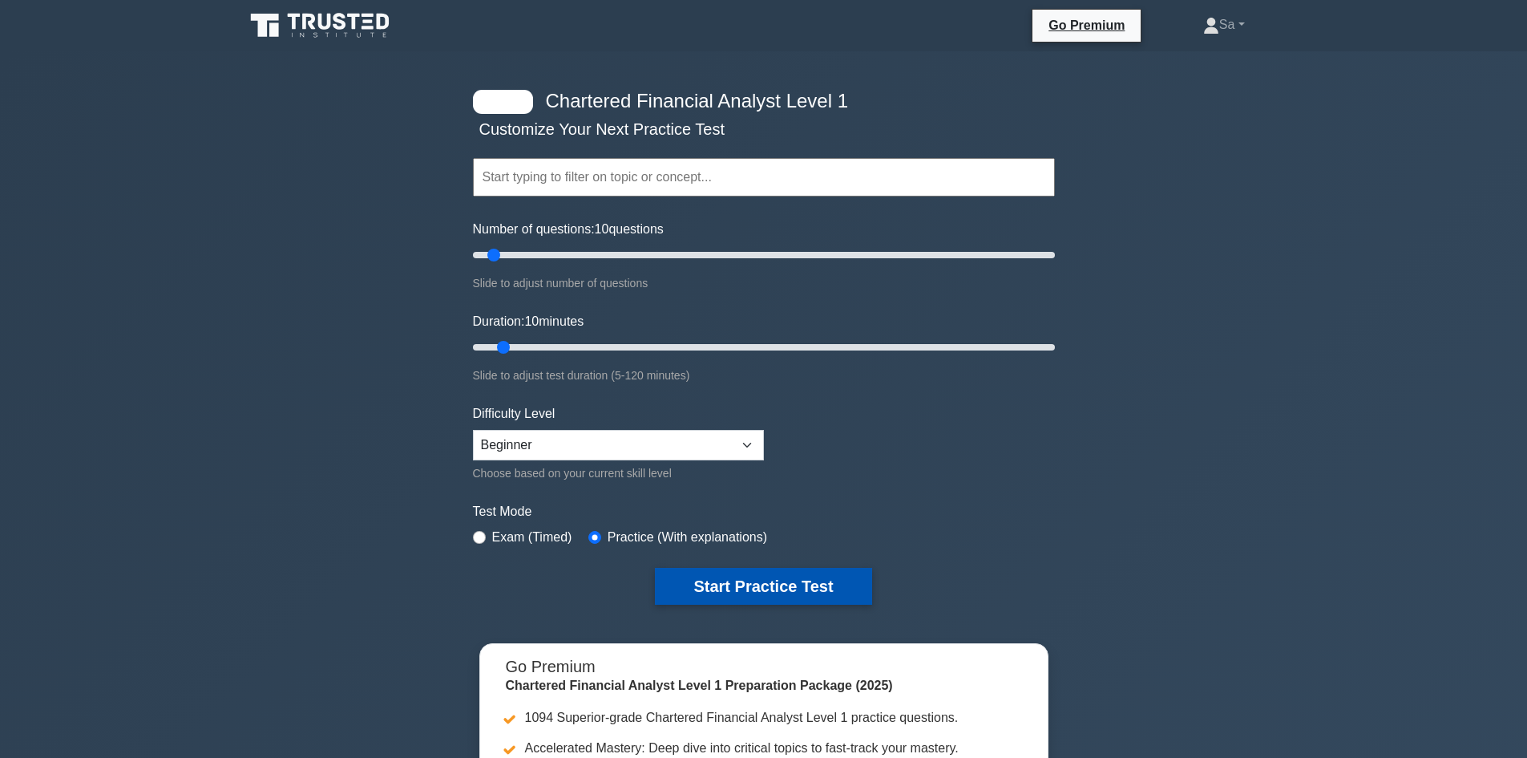
click at [799, 592] on button "Start Practice Test" at bounding box center [763, 586] width 216 height 37
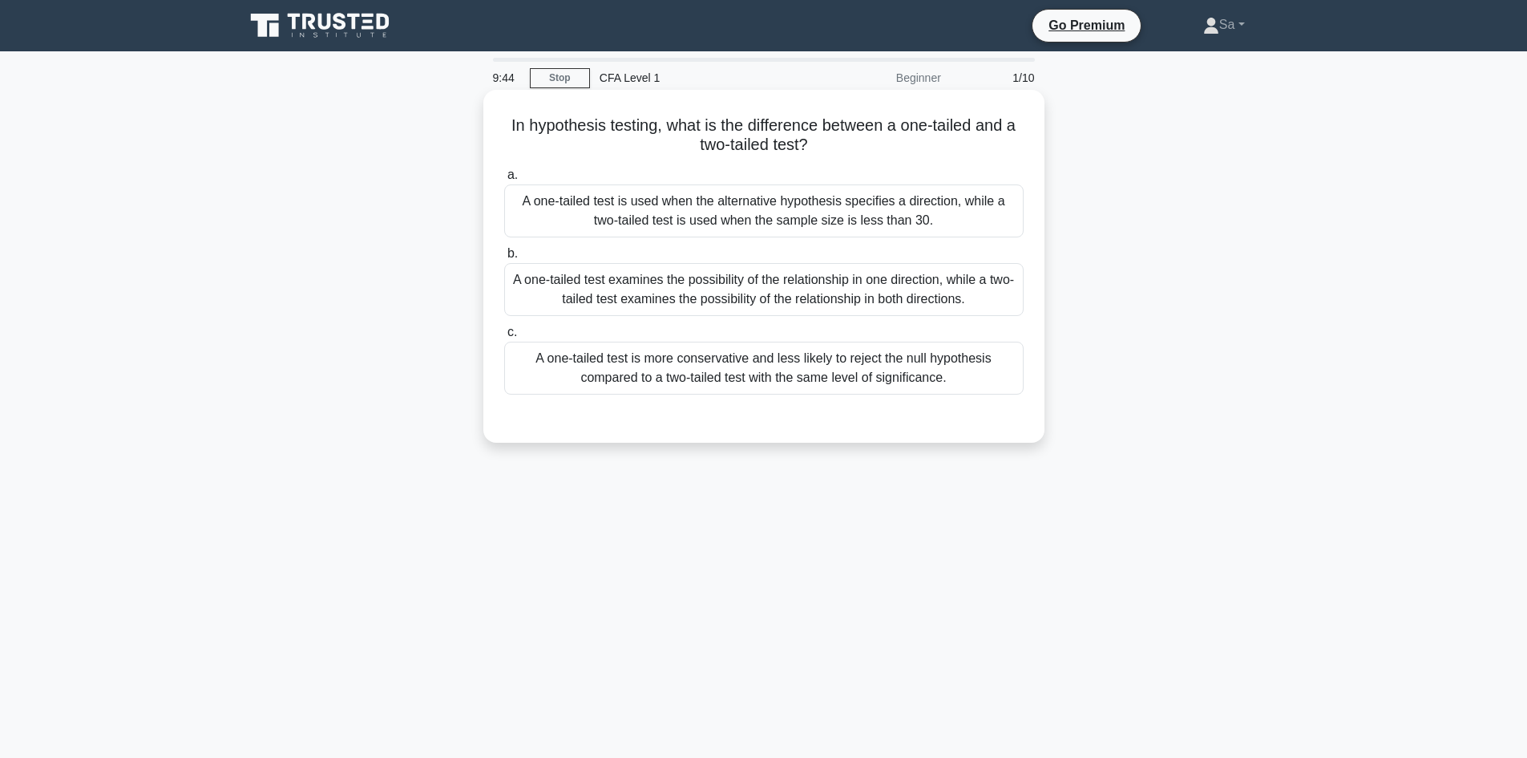
click at [676, 377] on div "A one-tailed test is more conservative and less likely to reject the null hypot…" at bounding box center [764, 368] width 520 height 53
click at [504, 338] on input "c. A one-tailed test is more conservative and less likely to reject the null hy…" at bounding box center [504, 332] width 0 height 10
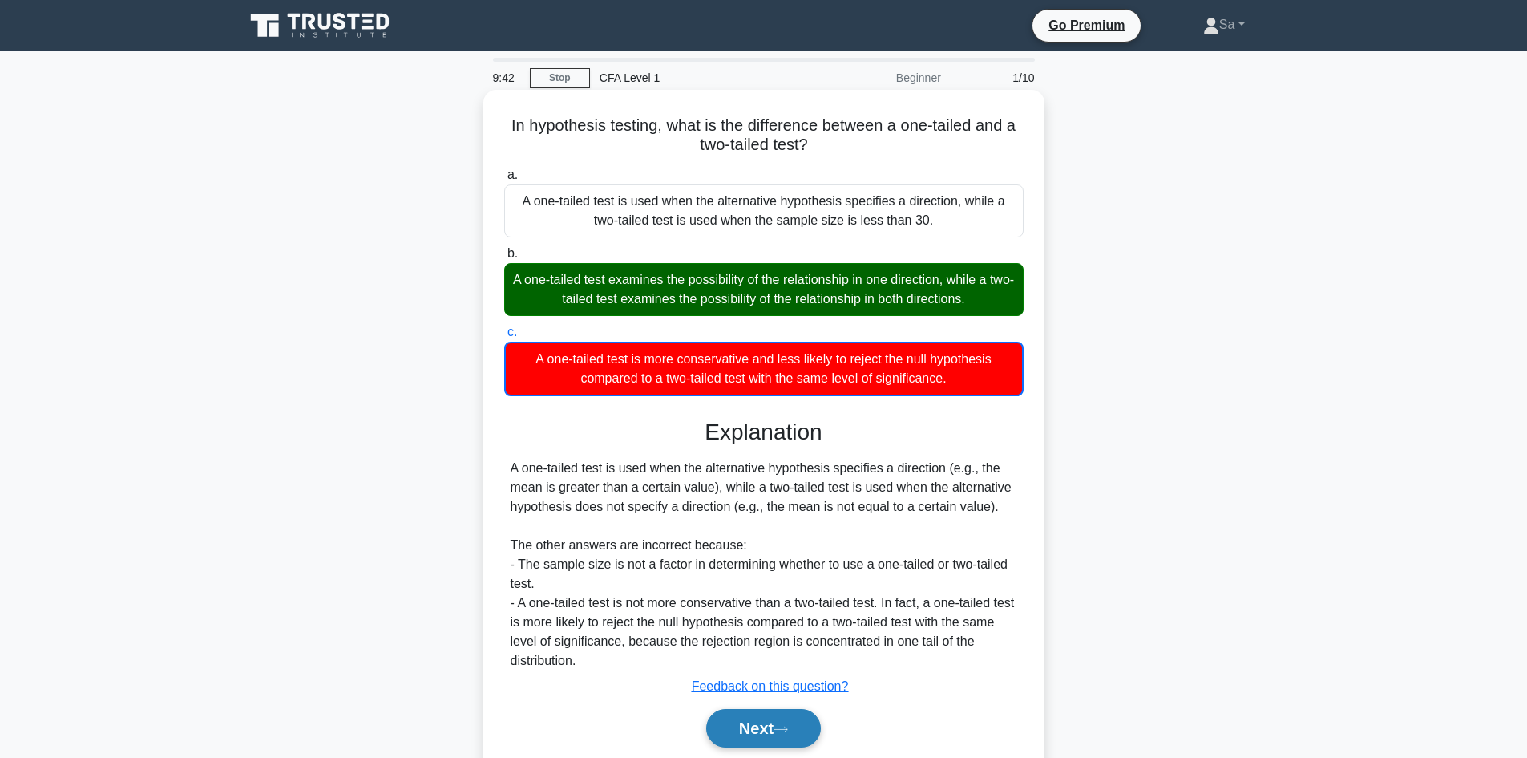
click at [788, 731] on icon at bounding box center [781, 729] width 14 height 9
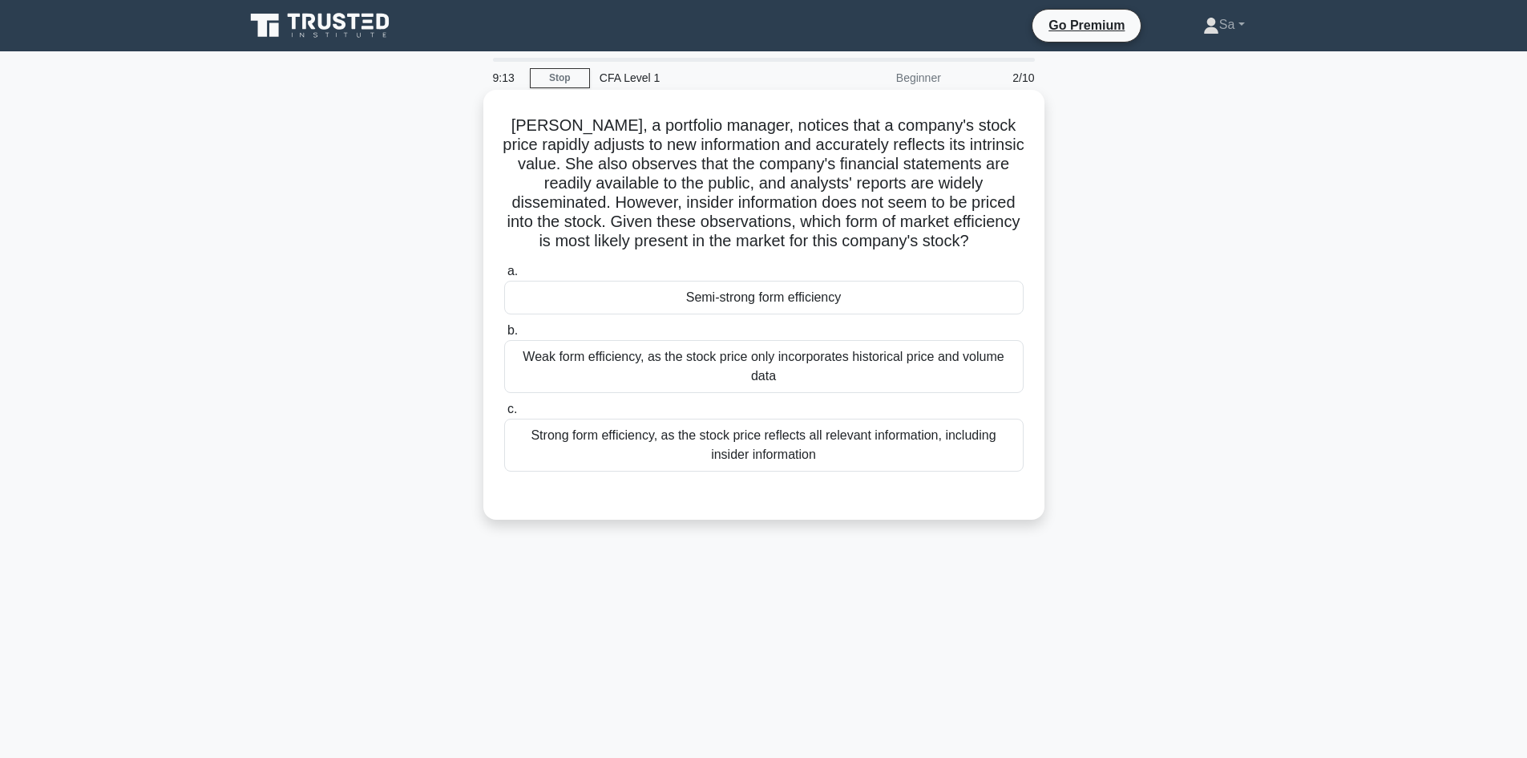
click at [647, 362] on div "Weak form efficiency, as the stock price only incorporates historical price and…" at bounding box center [764, 366] width 520 height 53
click at [504, 336] on input "b. Weak form efficiency, as the stock price only incorporates historical price …" at bounding box center [504, 331] width 0 height 10
